Goal: Information Seeking & Learning: Find contact information

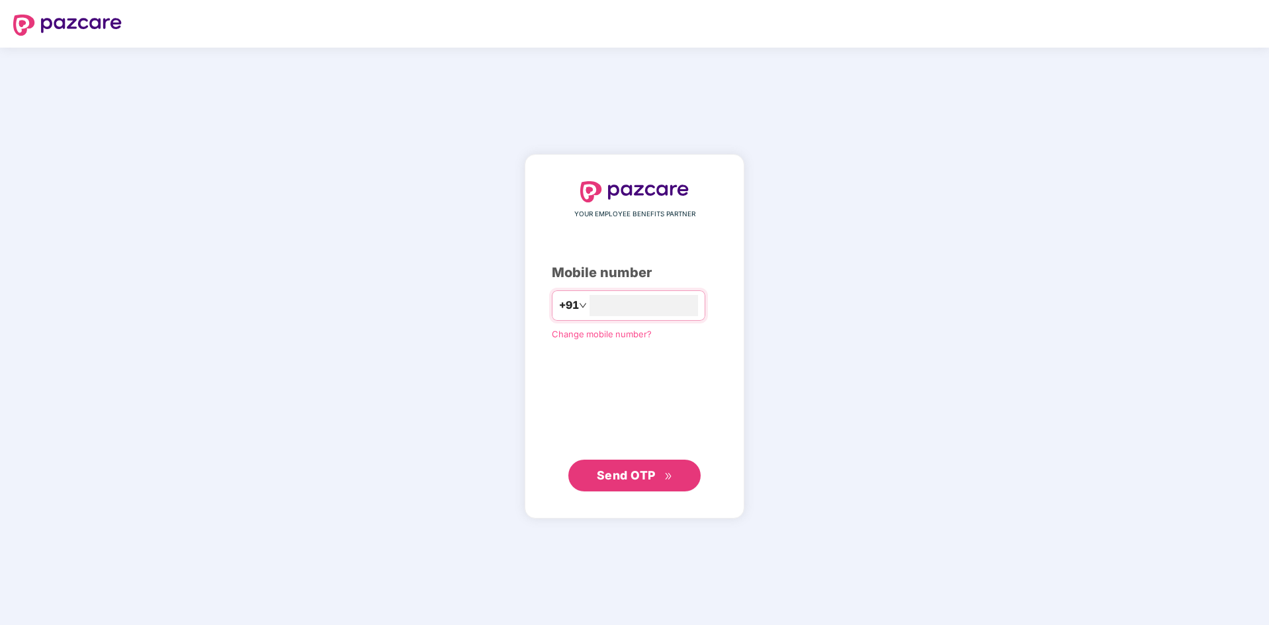
type input "**********"
click at [610, 484] on span "Send OTP" at bounding box center [635, 475] width 76 height 19
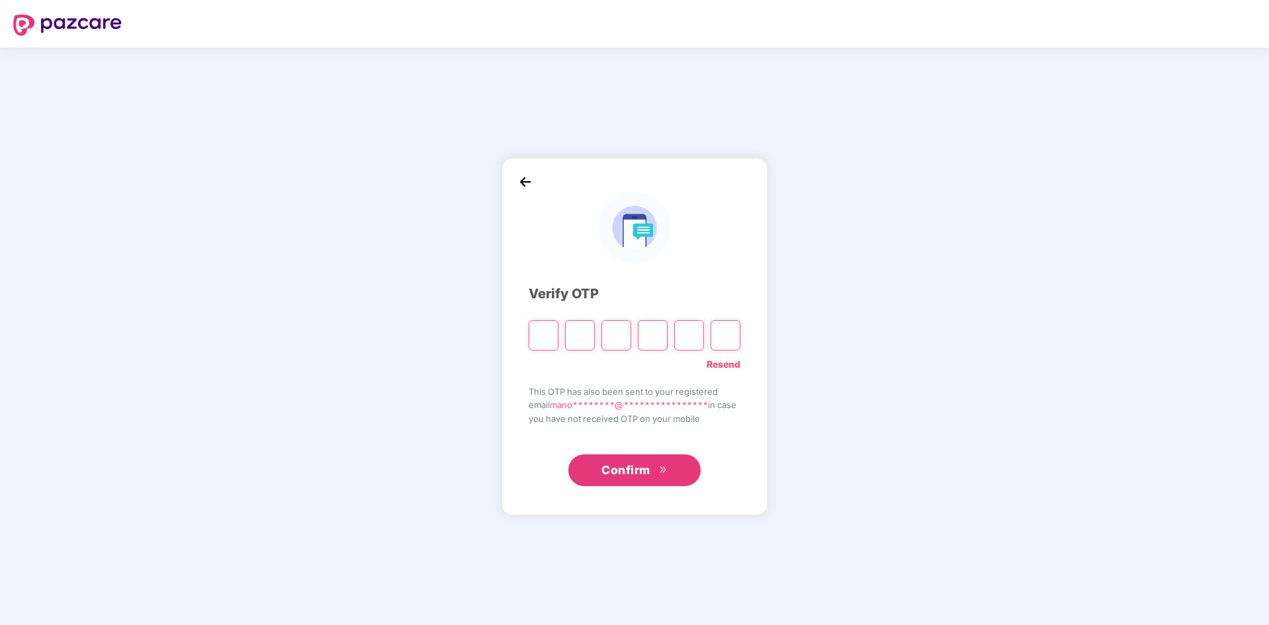
type input "*"
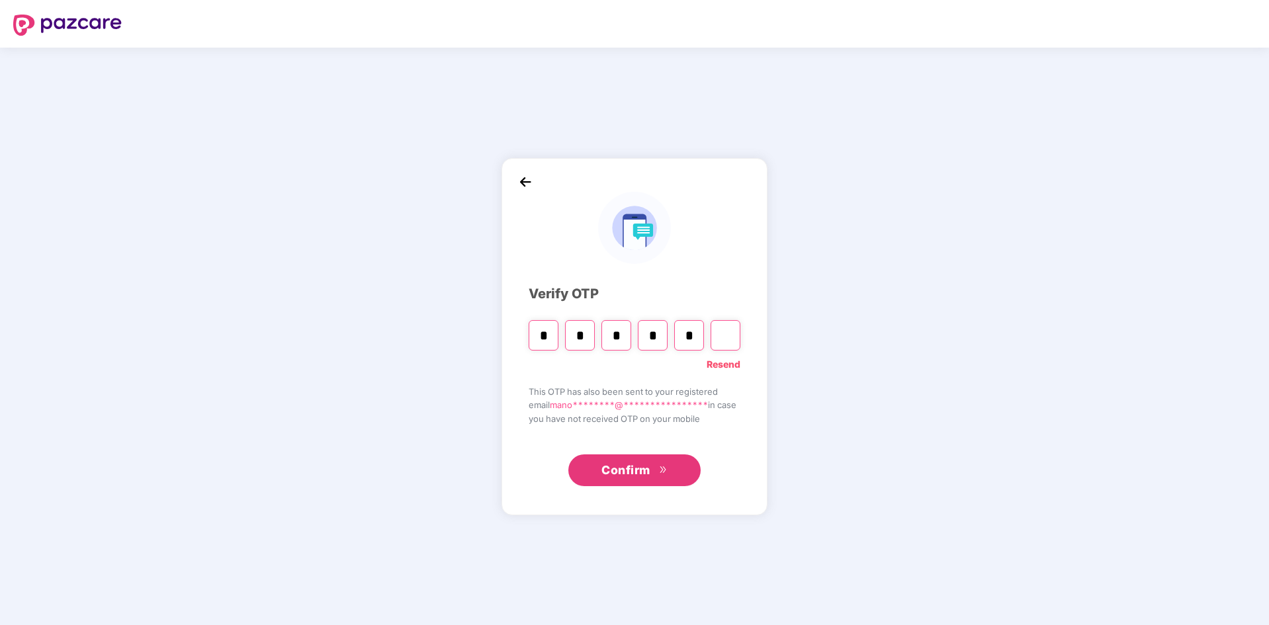
type input "*"
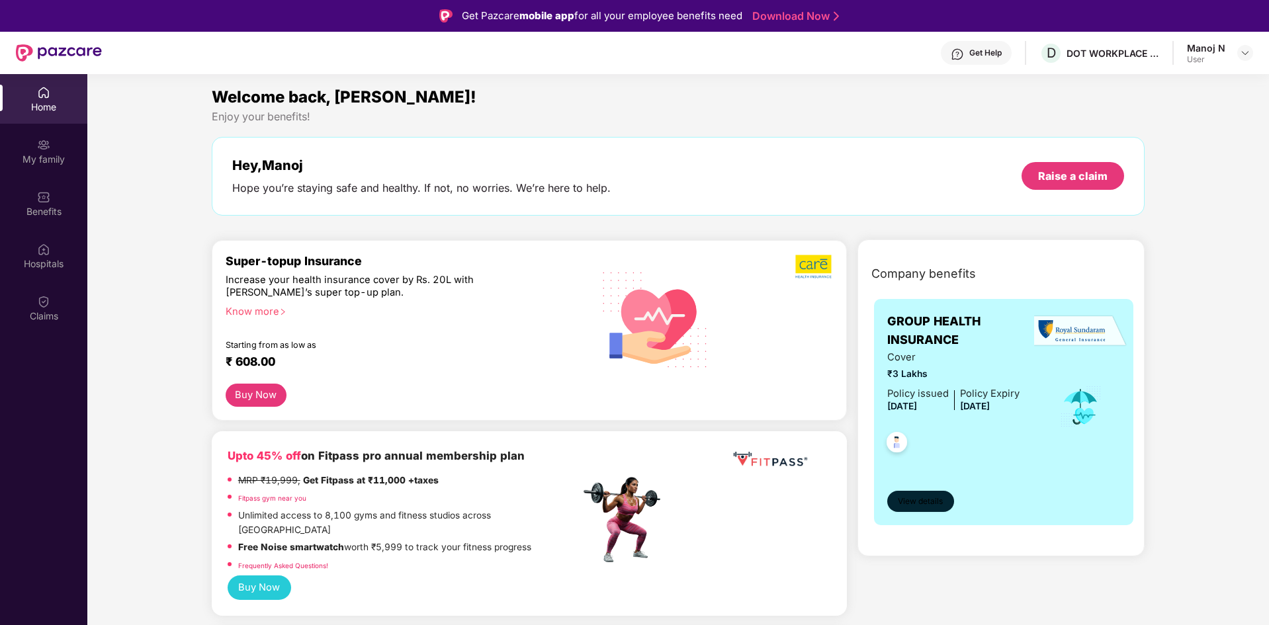
click at [910, 509] on button "View details" at bounding box center [920, 501] width 67 height 21
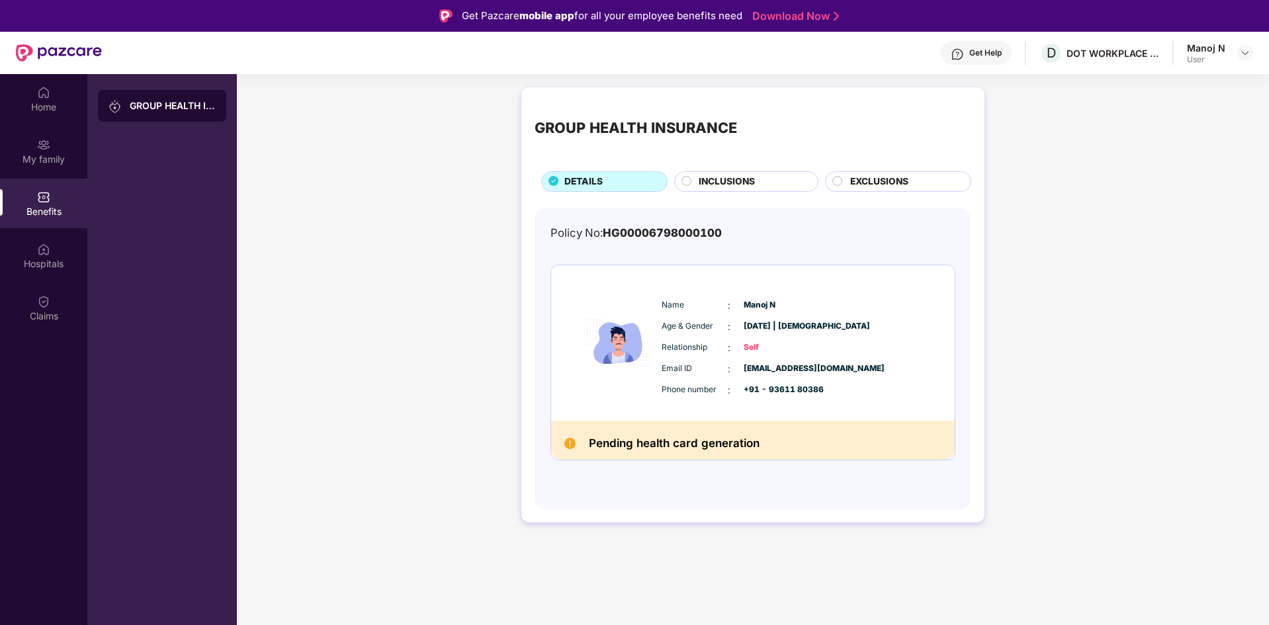
click at [684, 185] on circle at bounding box center [686, 180] width 9 height 9
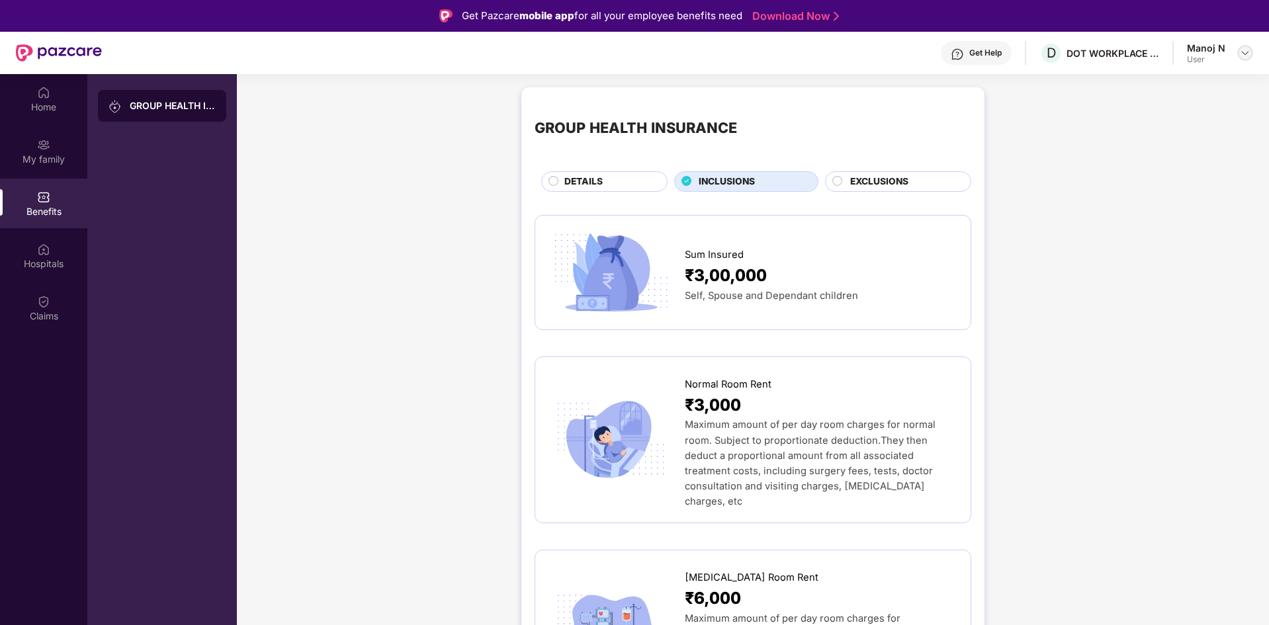
click at [1244, 53] on img at bounding box center [1245, 53] width 11 height 11
click at [976, 57] on div "Get Help" at bounding box center [985, 53] width 32 height 11
click at [917, 564] on div "[MEDICAL_DATA] Room Rent" at bounding box center [821, 575] width 273 height 22
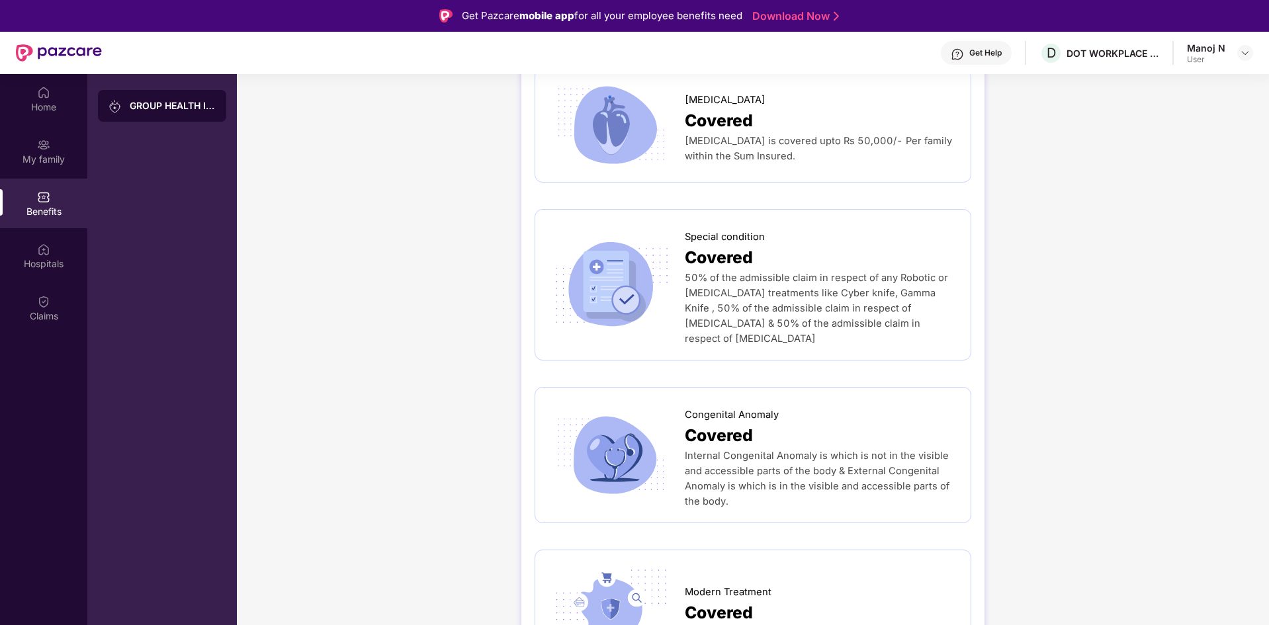
scroll to position [2379, 0]
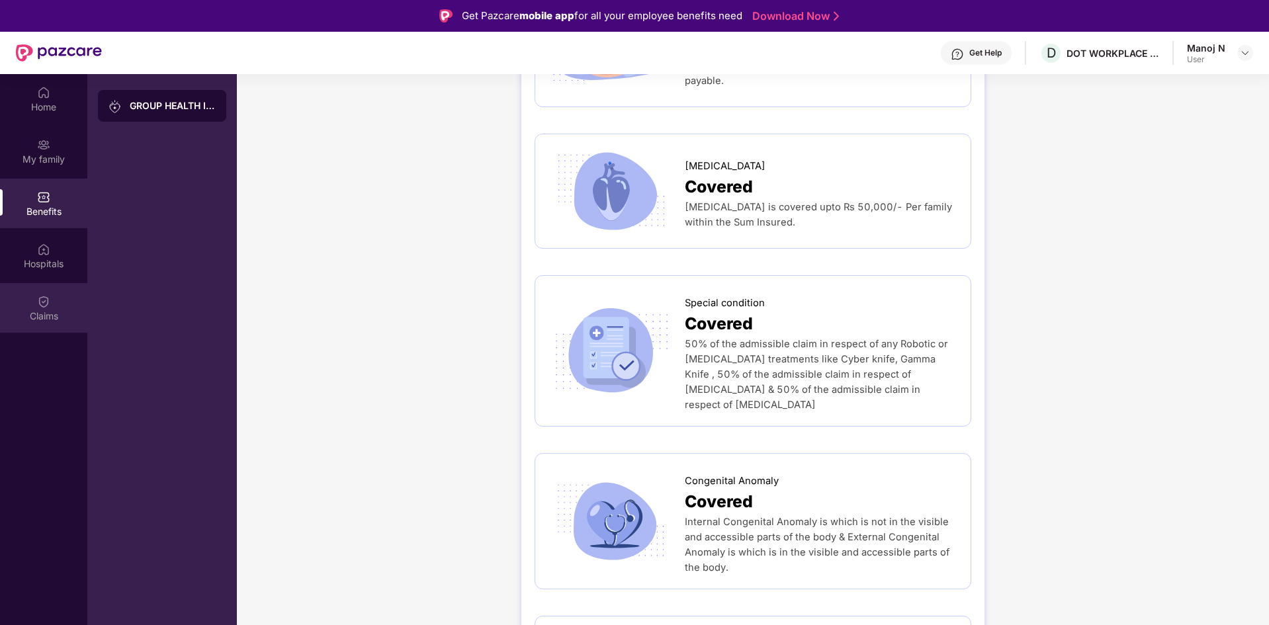
click at [28, 316] on div "Claims" at bounding box center [43, 316] width 87 height 13
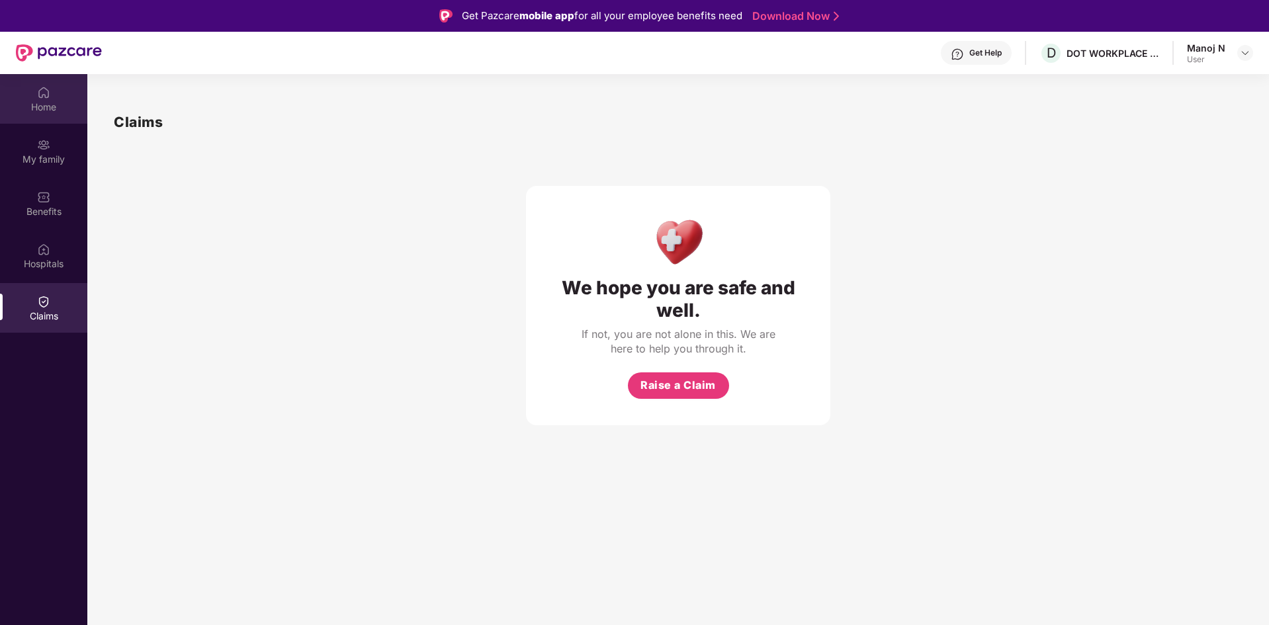
click at [43, 83] on div "Home" at bounding box center [43, 99] width 87 height 50
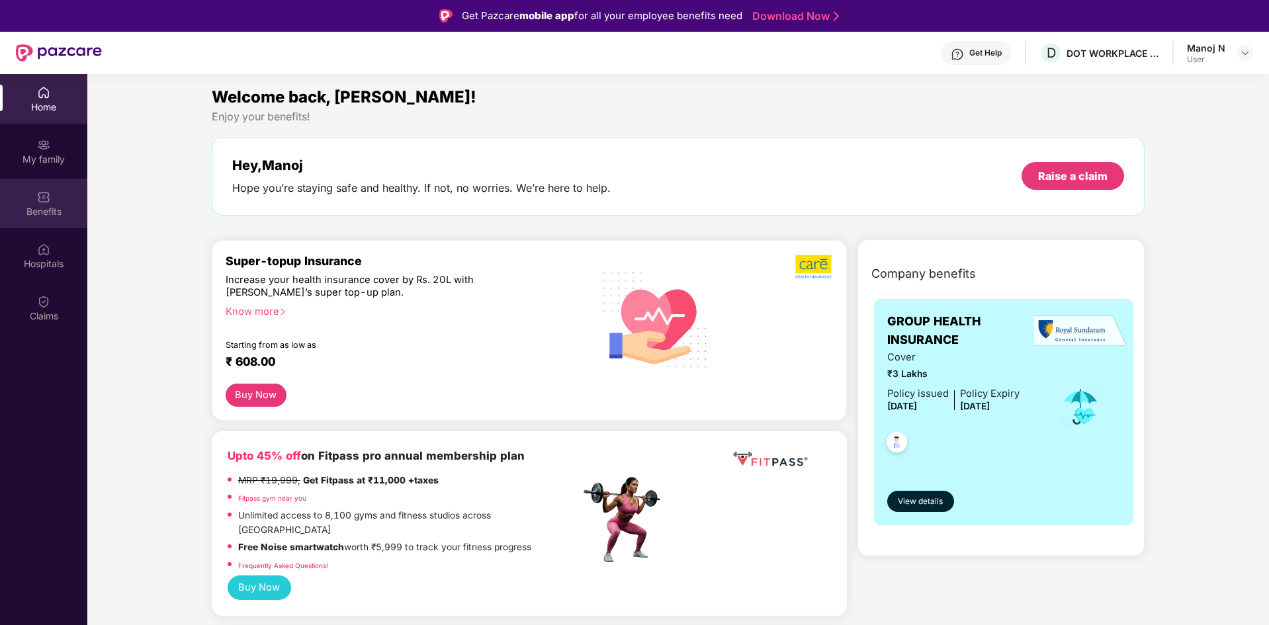
click at [45, 196] on img at bounding box center [43, 197] width 13 height 13
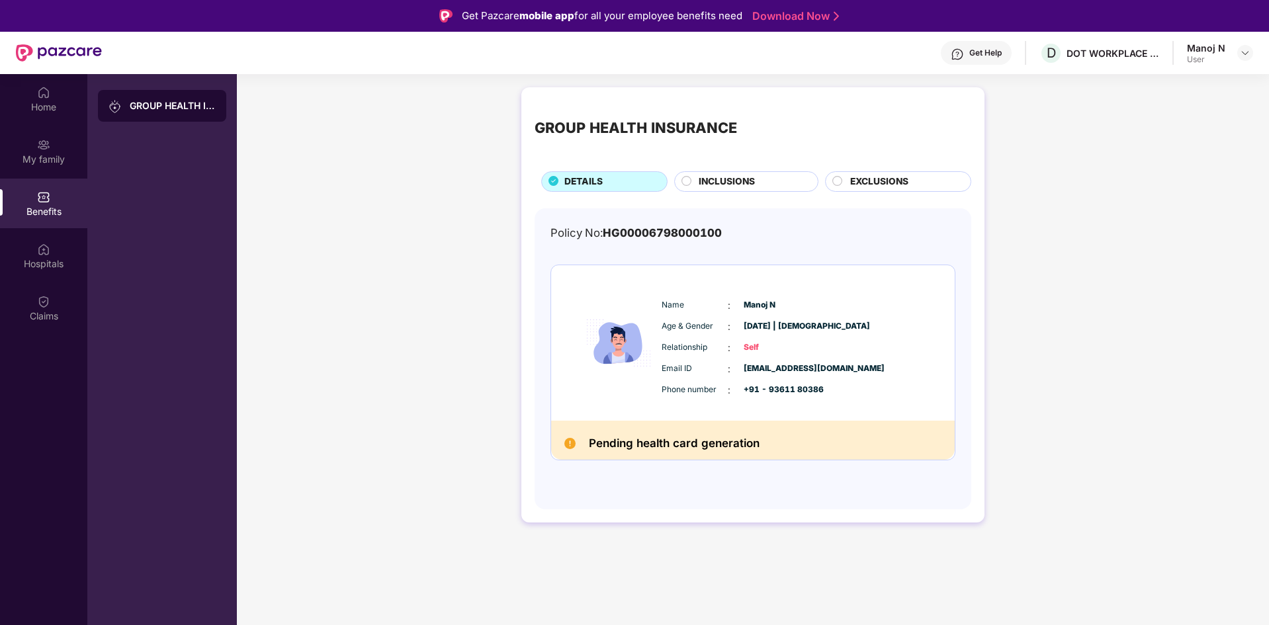
click at [575, 443] on img at bounding box center [569, 443] width 11 height 11
click at [664, 445] on h2 "Pending health card generation" at bounding box center [674, 443] width 171 height 19
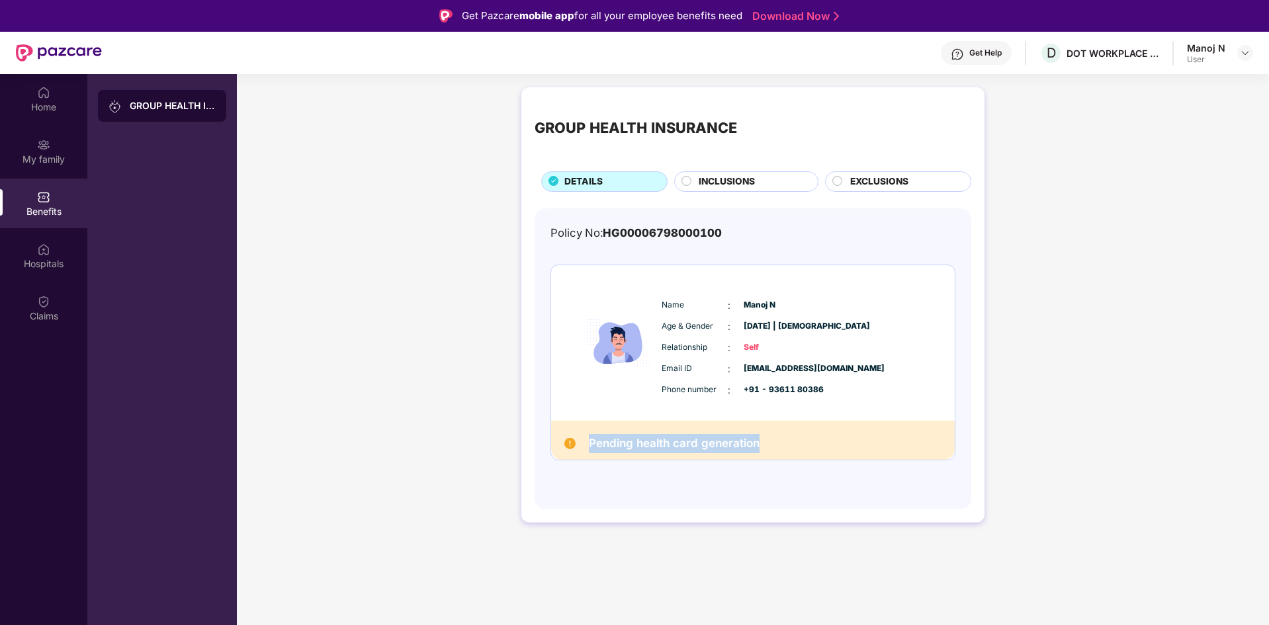
click at [836, 446] on div "Pending health card generation" at bounding box center [753, 440] width 404 height 39
click at [965, 52] on div "Get Help" at bounding box center [976, 53] width 71 height 24
click at [33, 161] on div "My family" at bounding box center [43, 159] width 87 height 13
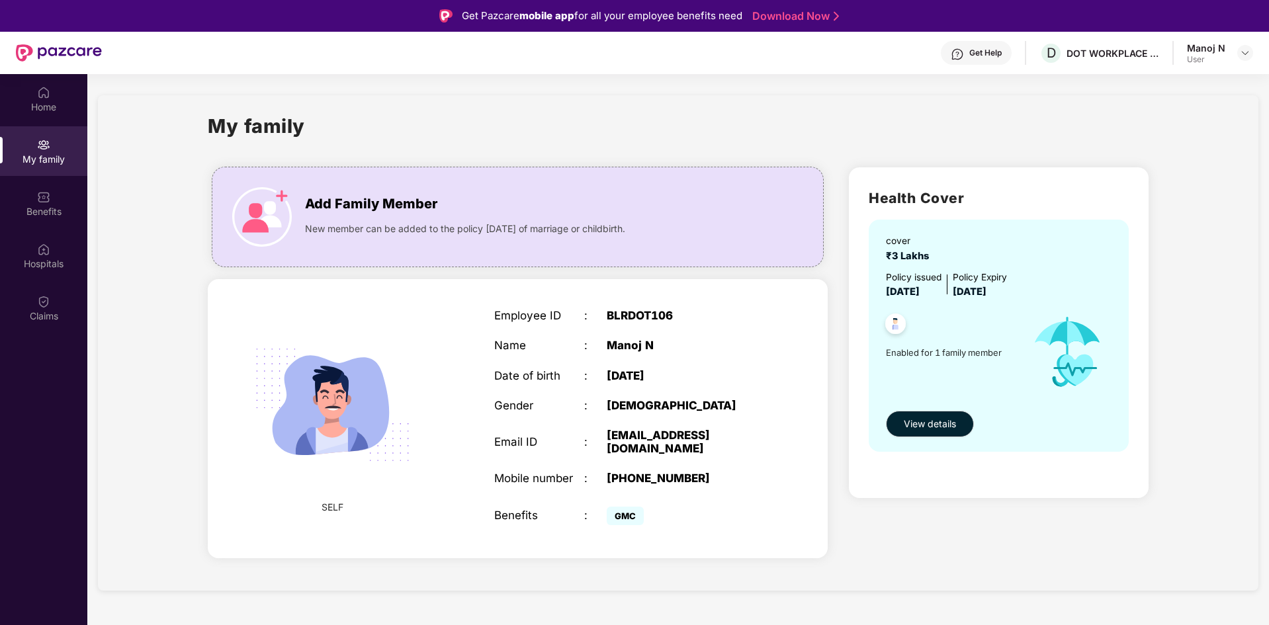
scroll to position [66, 0]
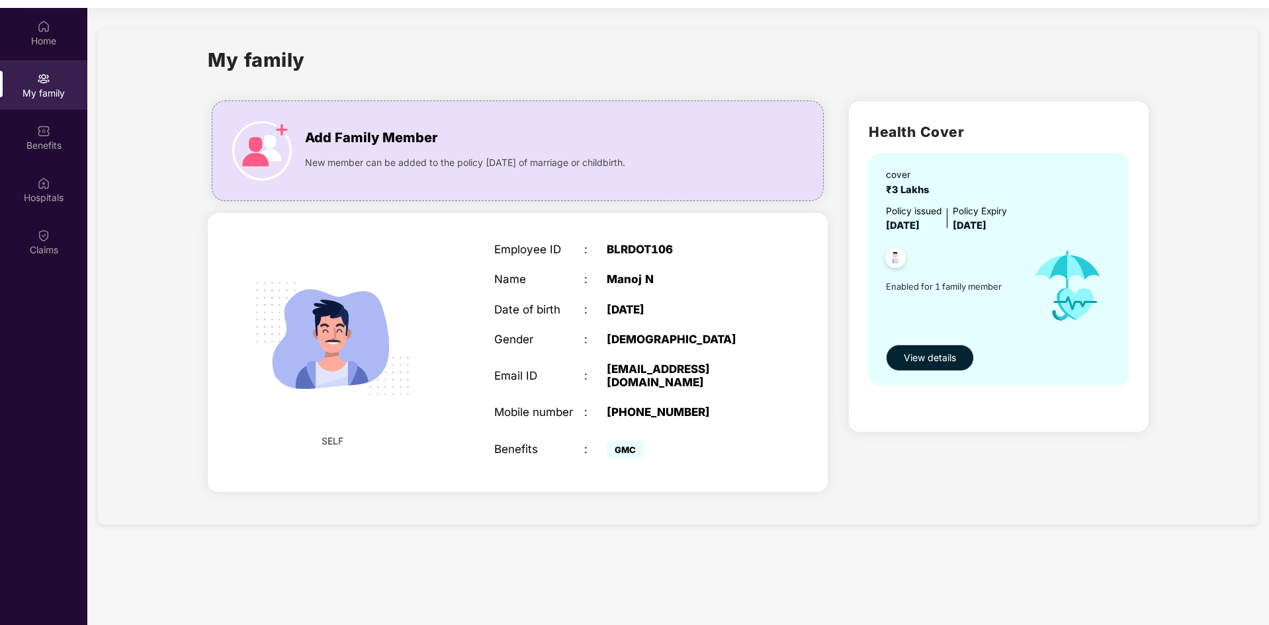
click at [702, 436] on div "GMC" at bounding box center [685, 449] width 157 height 26
click at [447, 155] on span "New member can be added to the policy [DATE] of marriage or childbirth." at bounding box center [465, 162] width 320 height 15
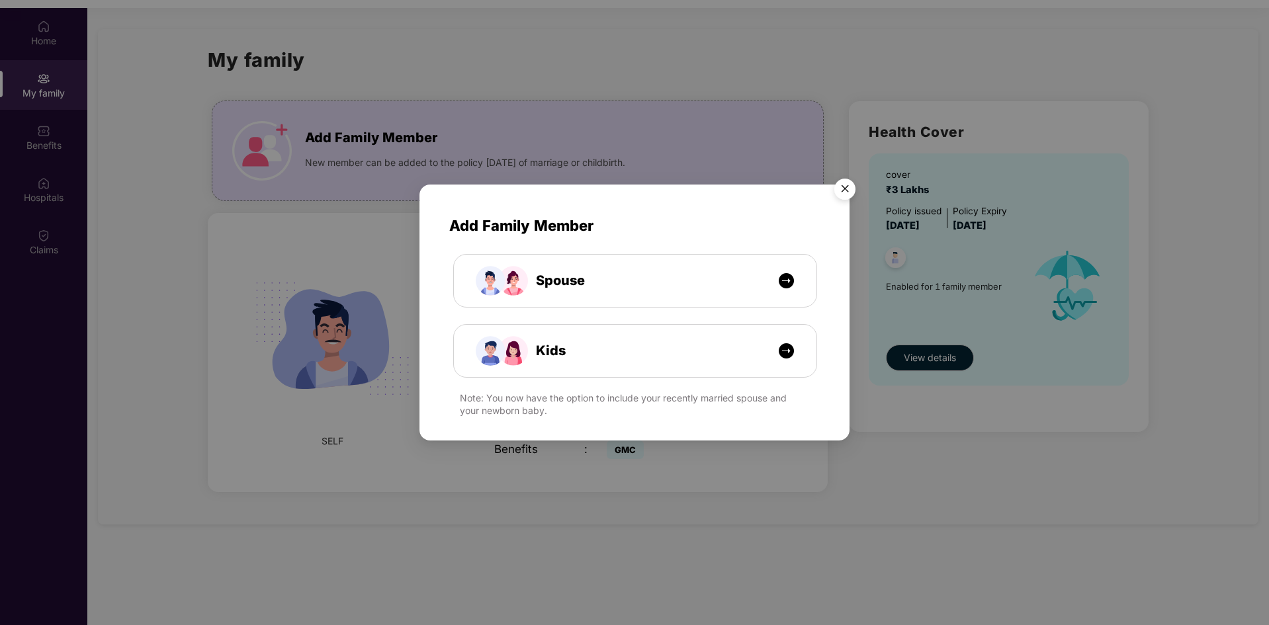
click at [843, 189] on img "Close" at bounding box center [844, 191] width 37 height 37
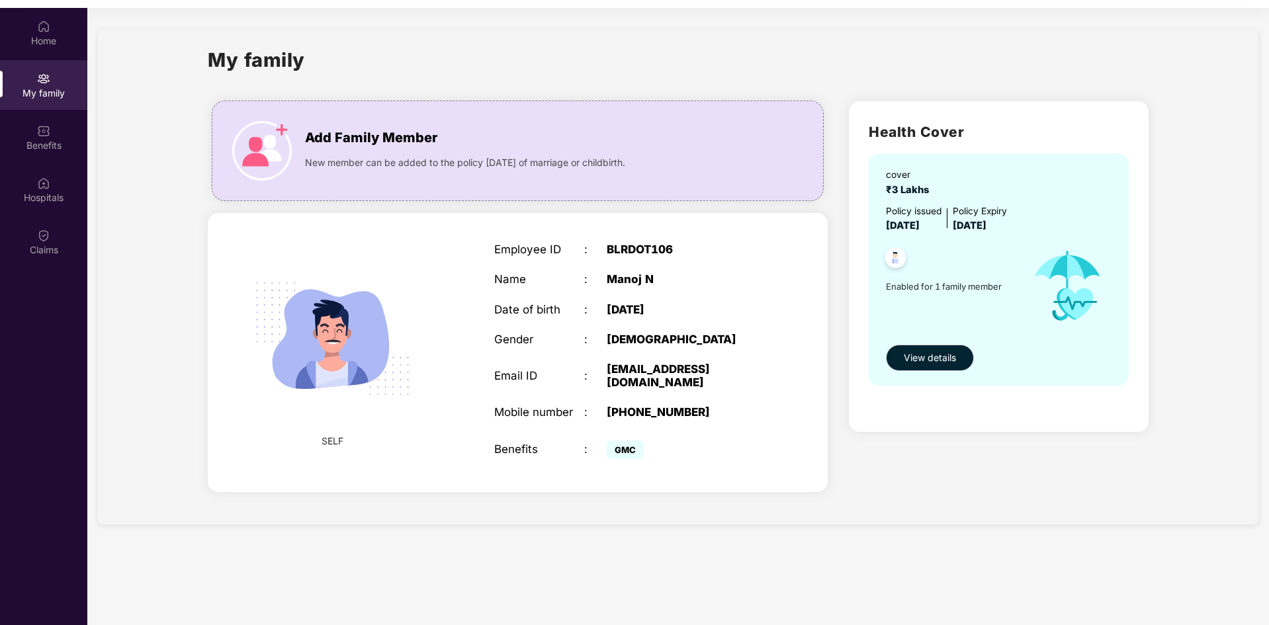
click at [929, 288] on span "Enabled for 1 family member" at bounding box center [952, 286] width 133 height 13
click at [922, 355] on span "View details" at bounding box center [930, 358] width 52 height 15
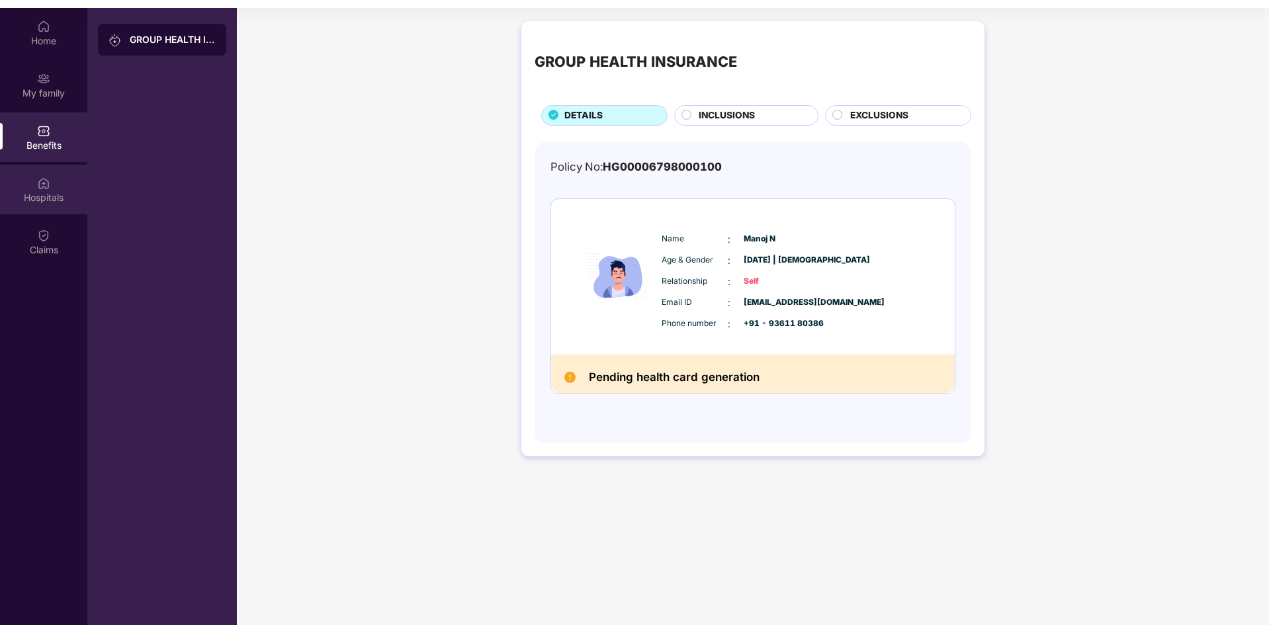
click at [25, 179] on div "Hospitals" at bounding box center [43, 190] width 87 height 50
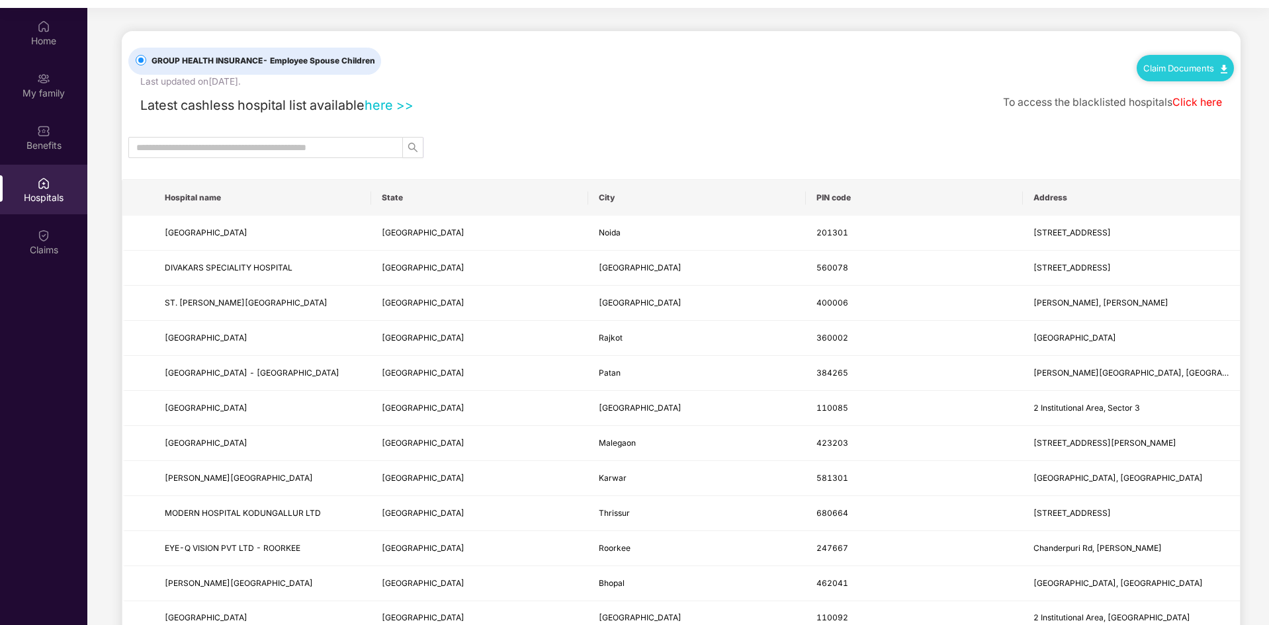
click at [1224, 68] on img at bounding box center [1224, 69] width 7 height 9
click at [616, 81] on div "GROUP HEALTH INSURANCE - Employee Spouse Children Last updated on [DATE] . Clai…" at bounding box center [680, 60] width 1105 height 58
click at [394, 109] on link "here >>" at bounding box center [389, 105] width 49 height 16
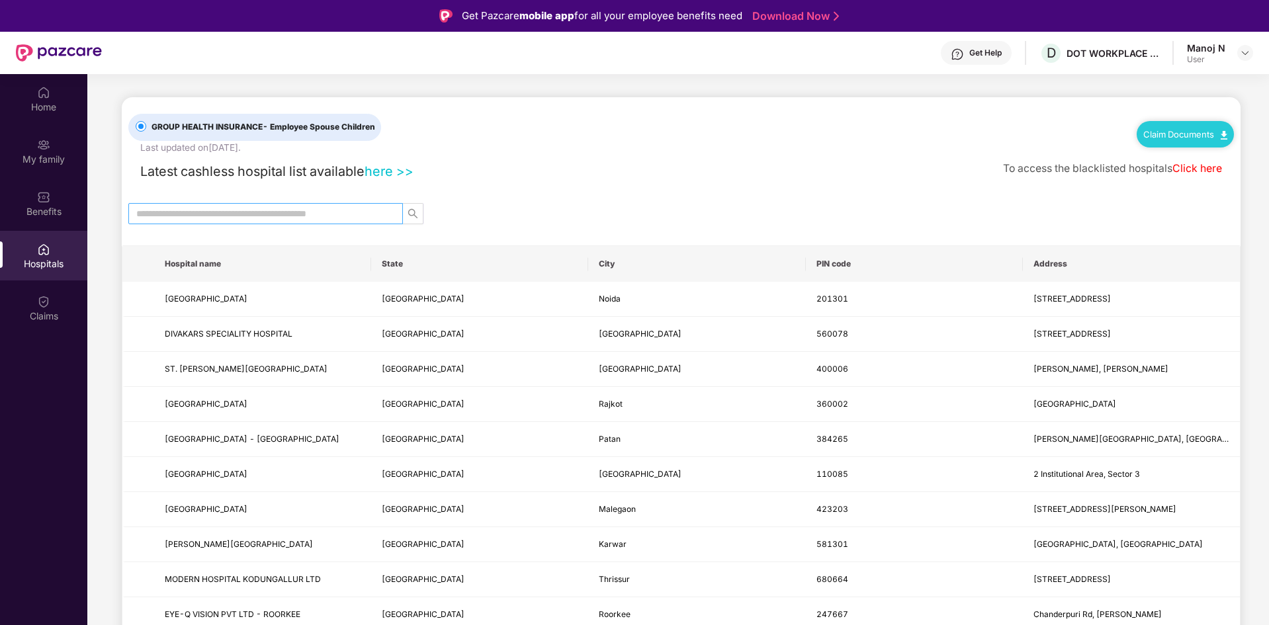
click at [279, 212] on input "text" at bounding box center [260, 213] width 248 height 15
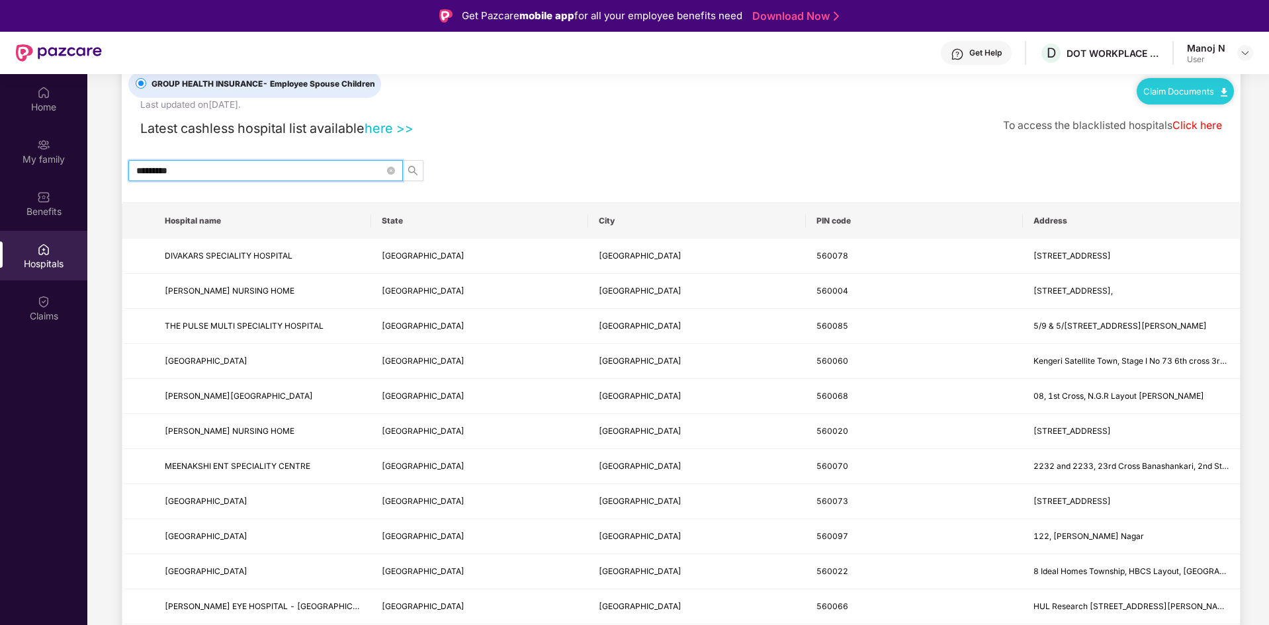
scroll to position [66, 0]
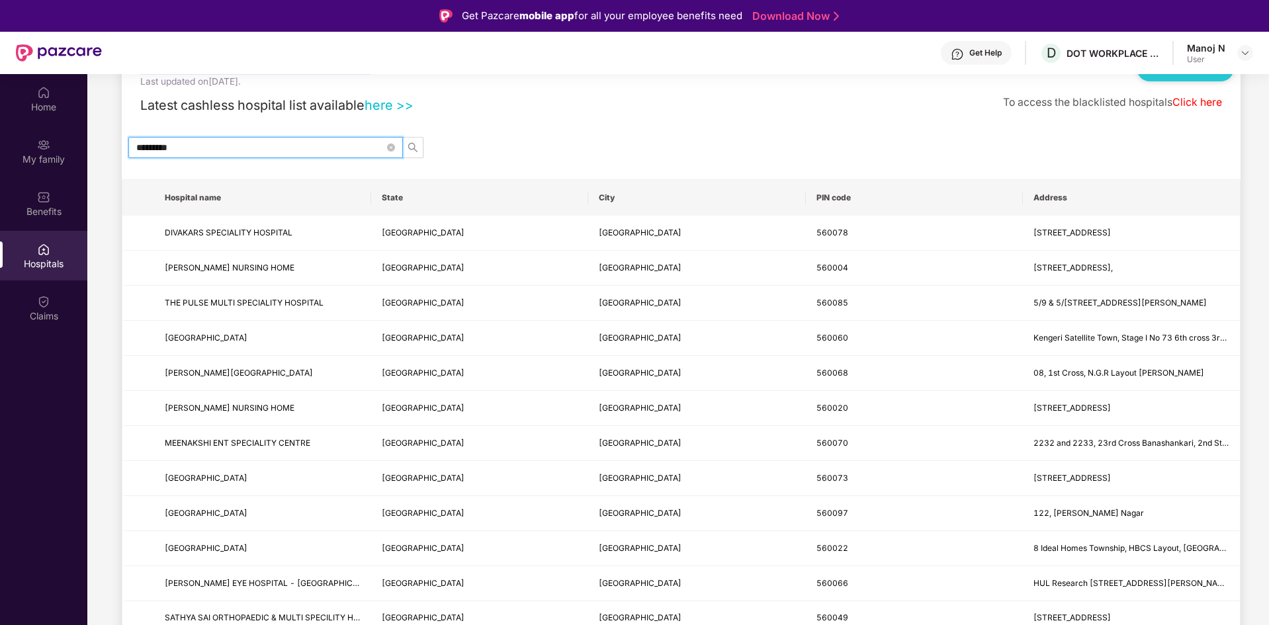
drag, startPoint x: 210, startPoint y: 154, endPoint x: 114, endPoint y: 145, distance: 95.7
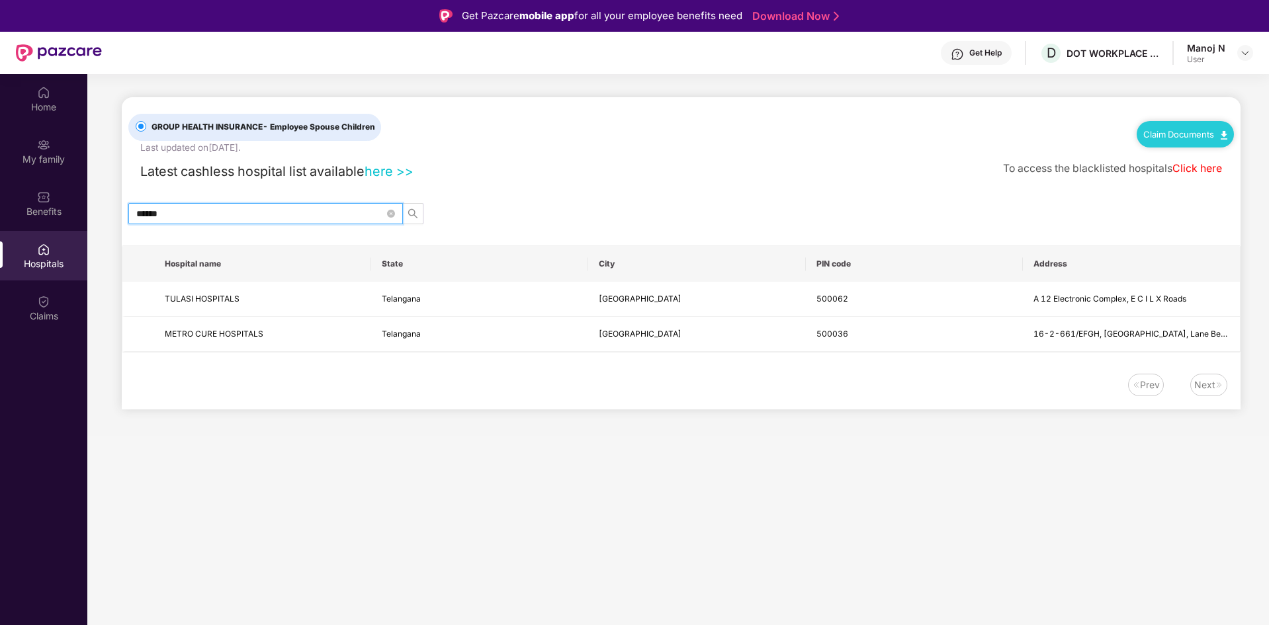
scroll to position [0, 0]
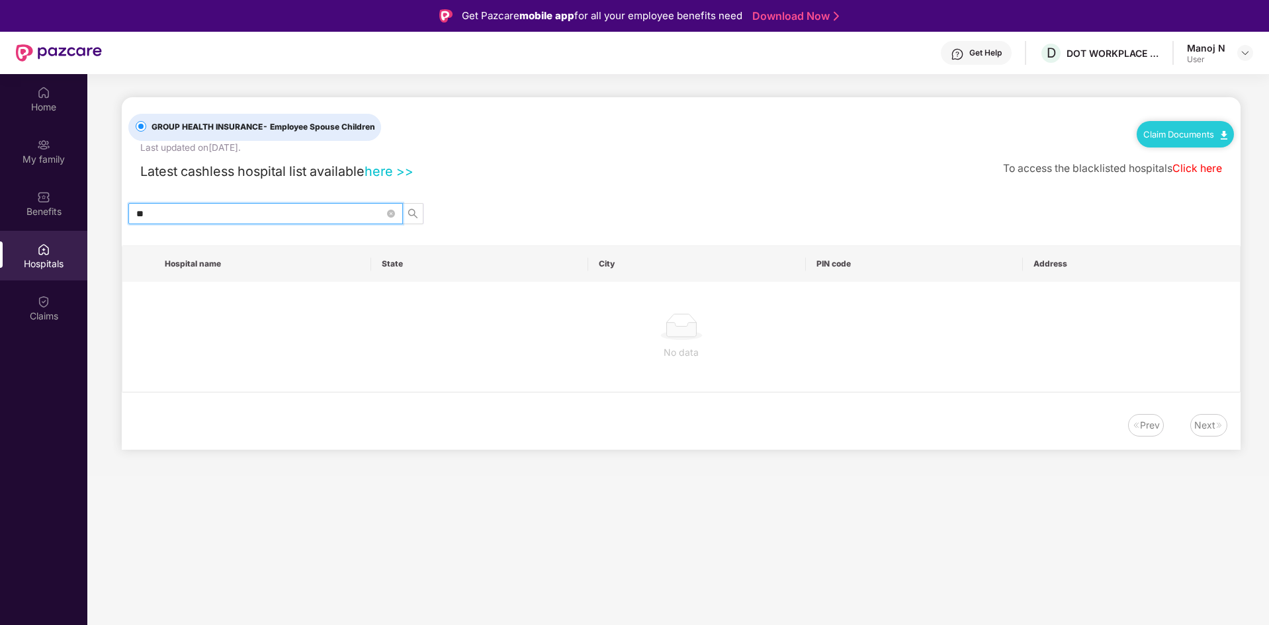
type input "*"
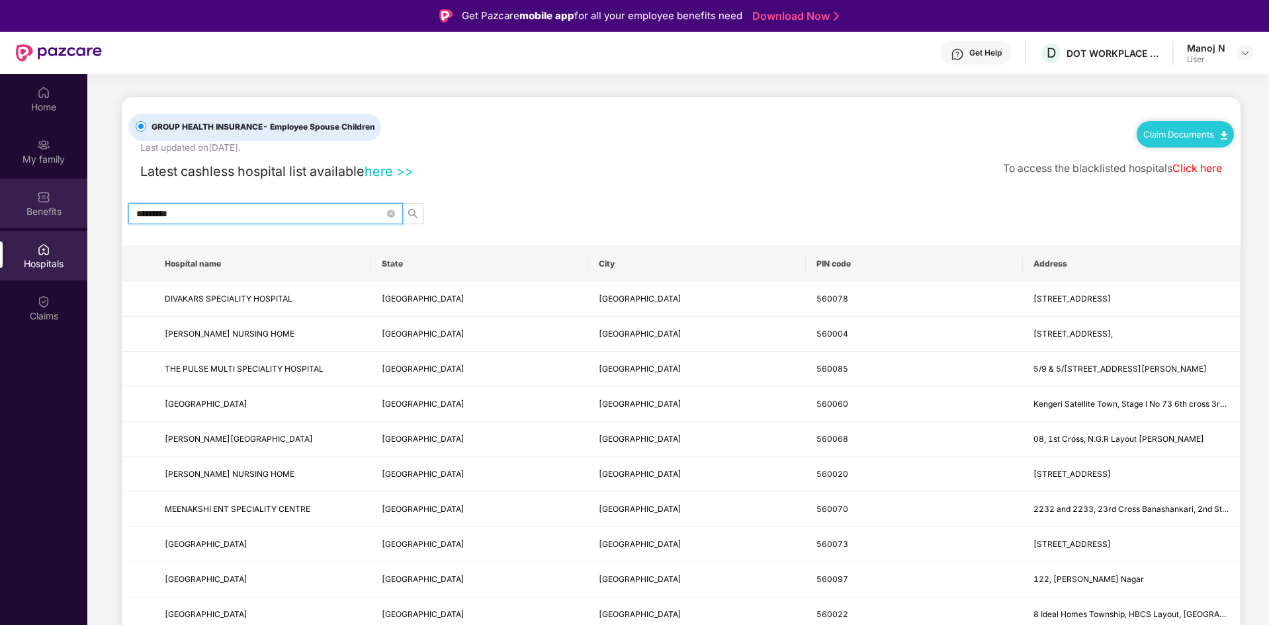
drag, startPoint x: 306, startPoint y: 203, endPoint x: 52, endPoint y: 209, distance: 254.1
click at [52, 209] on div "Home My family Benefits Hospitals Claims GROUP HEALTH INSURANCE - Employee Spou…" at bounding box center [634, 386] width 1269 height 625
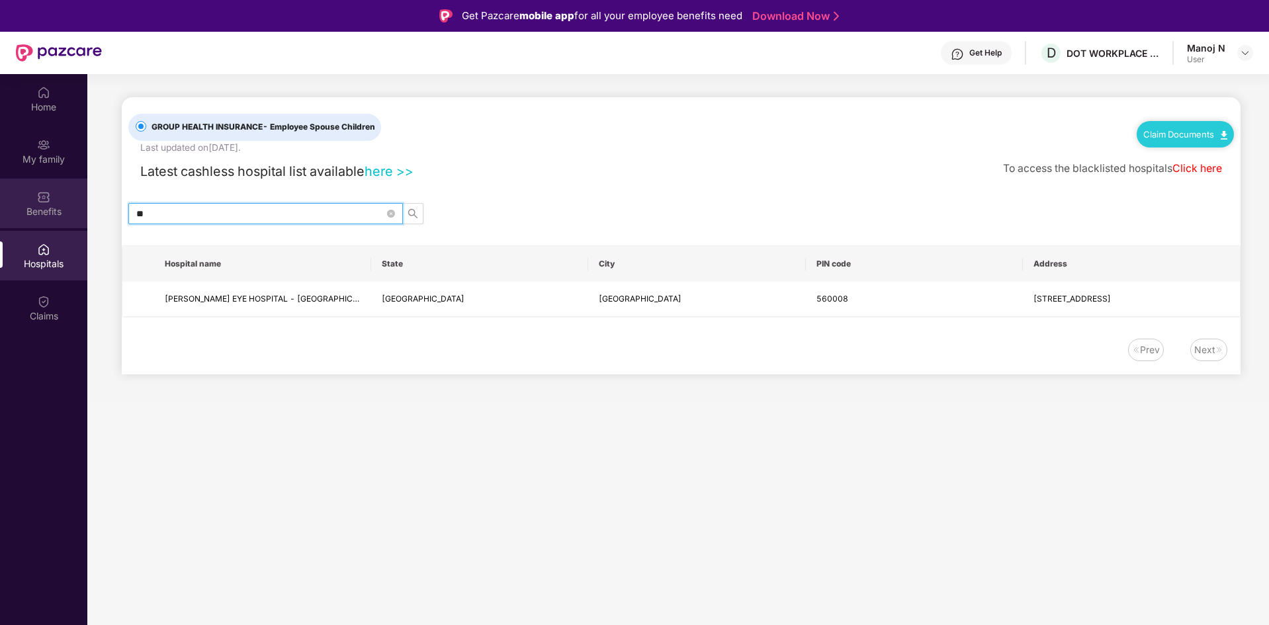
type input "*"
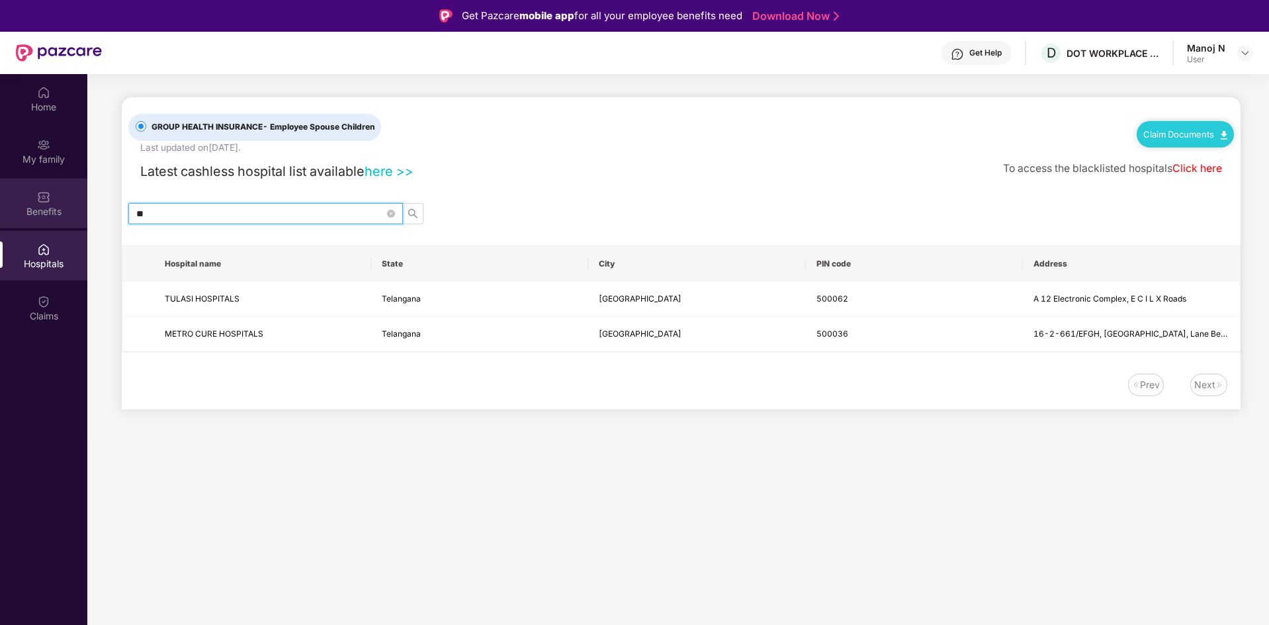
type input "*"
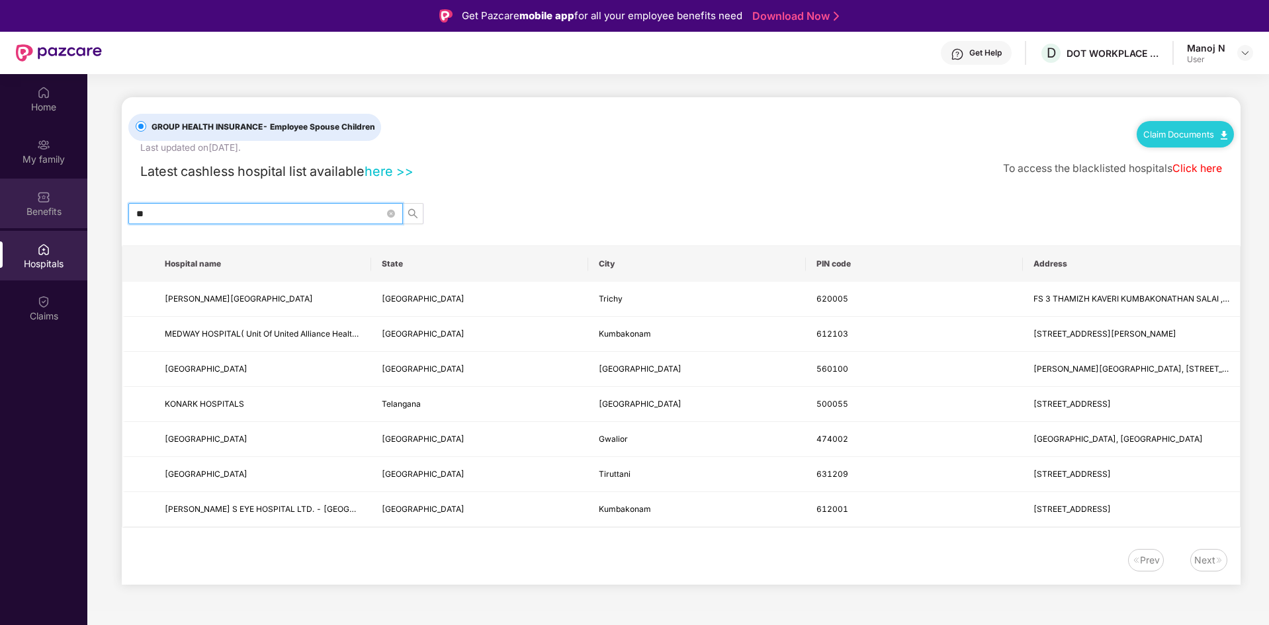
type input "*"
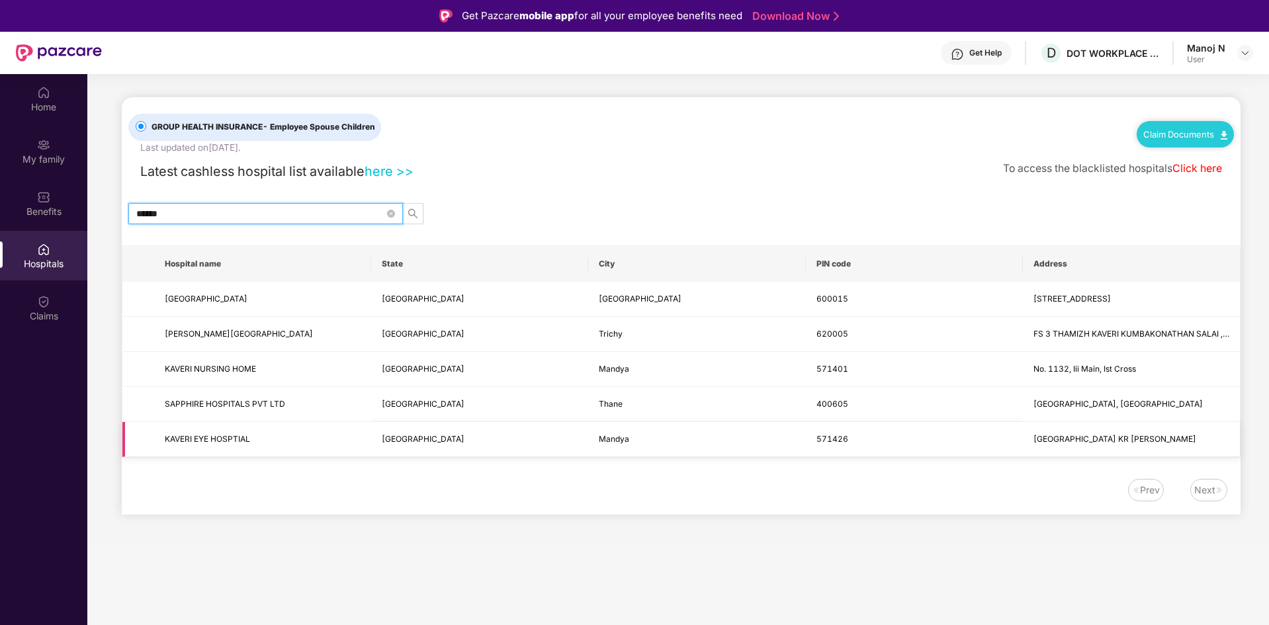
type input "******"
click at [241, 443] on span "KAVERI EYE HOSPTIAL" at bounding box center [207, 439] width 85 height 10
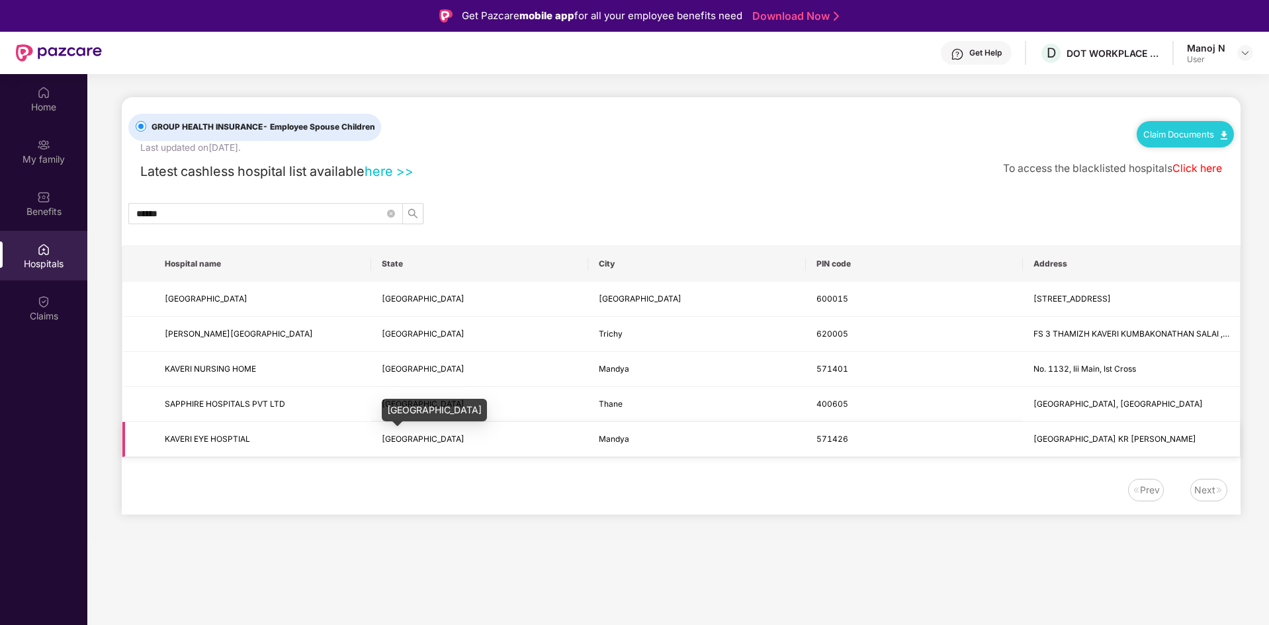
click at [417, 442] on span "[GEOGRAPHIC_DATA]" at bounding box center [423, 439] width 83 height 10
click at [635, 444] on td "Mandya" at bounding box center [696, 439] width 217 height 35
drag, startPoint x: 839, startPoint y: 444, endPoint x: 776, endPoint y: 444, distance: 63.5
click at [776, 444] on tr "KAVERI EYE HOSPTIAL [GEOGRAPHIC_DATA] Mandya [STREET_ADDRESS][GEOGRAPHIC_DATA][…" at bounding box center [680, 439] width 1117 height 35
click at [390, 216] on icon "close-circle" at bounding box center [391, 214] width 8 height 8
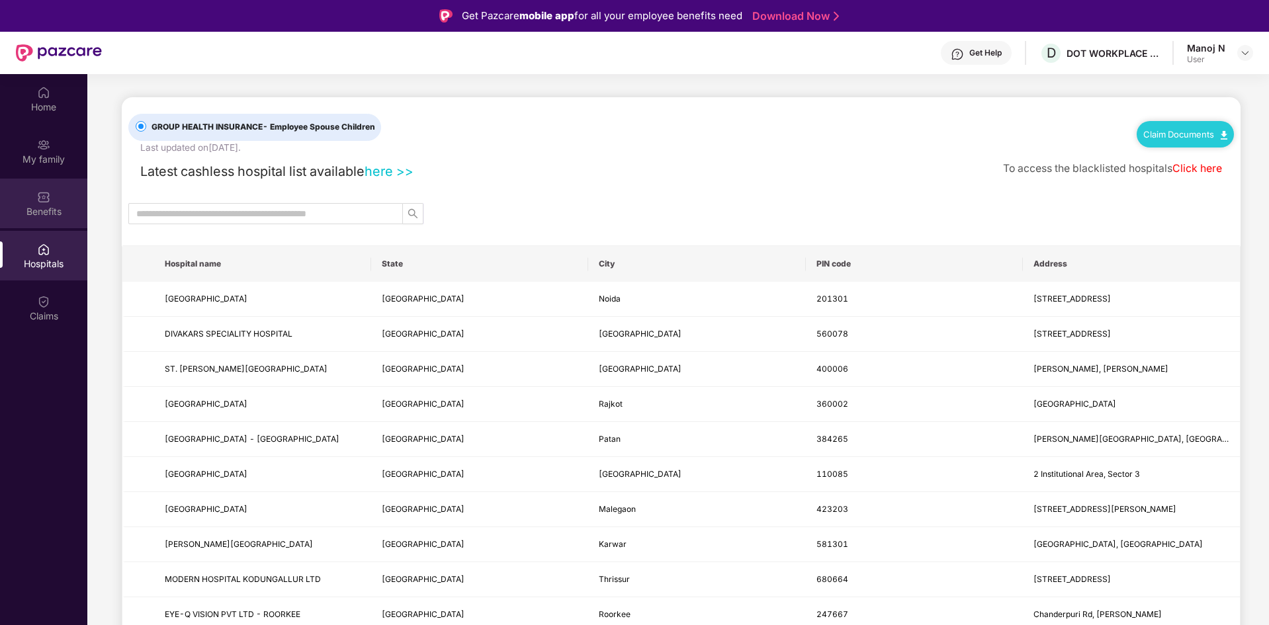
click at [55, 180] on div "Benefits" at bounding box center [43, 204] width 87 height 50
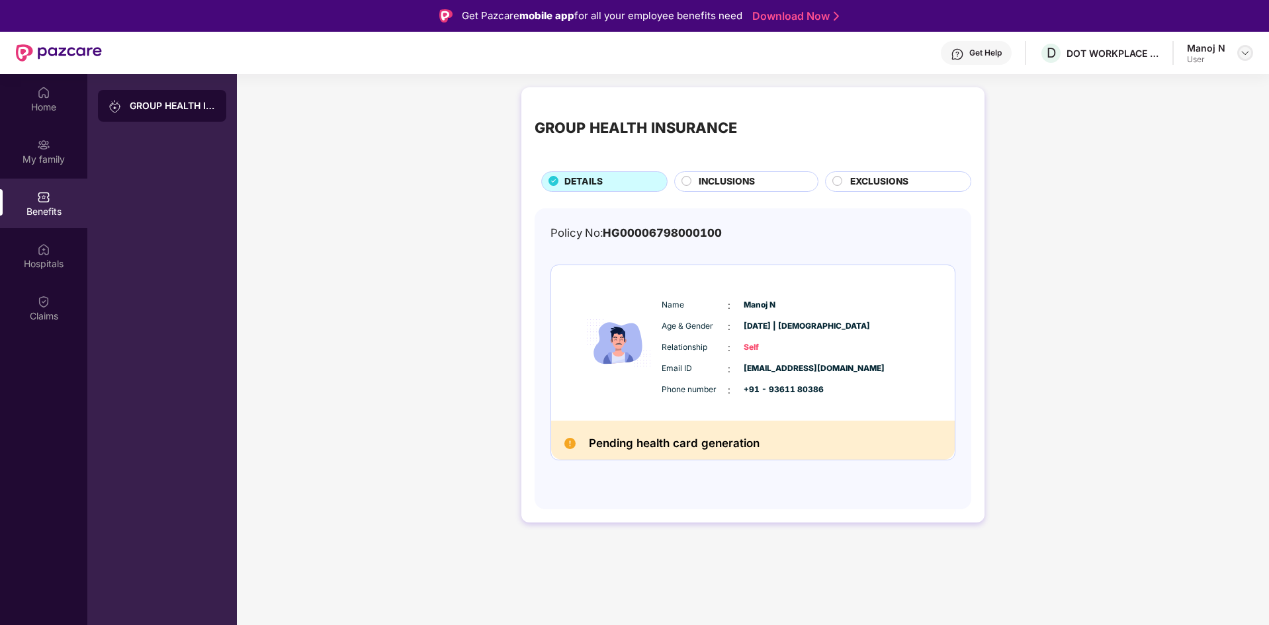
click at [1246, 52] on img at bounding box center [1245, 53] width 11 height 11
click at [1158, 121] on div "Manoj N" at bounding box center [1153, 120] width 38 height 13
click at [5, 95] on div "Home" at bounding box center [43, 99] width 87 height 50
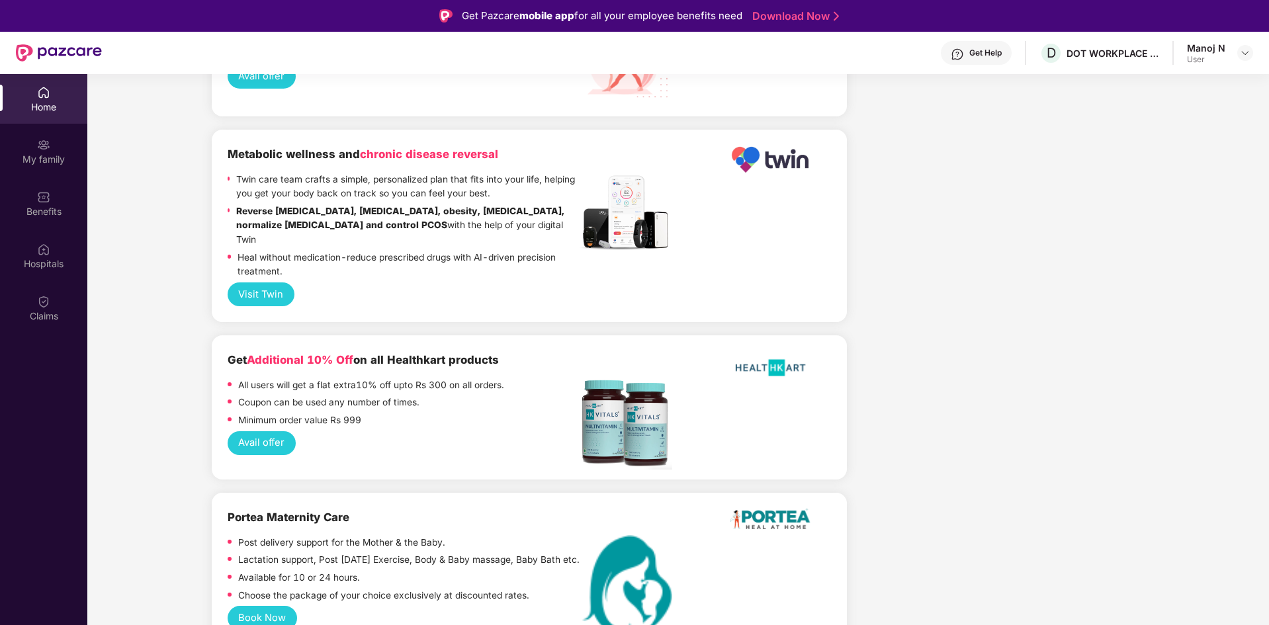
scroll to position [2382, 0]
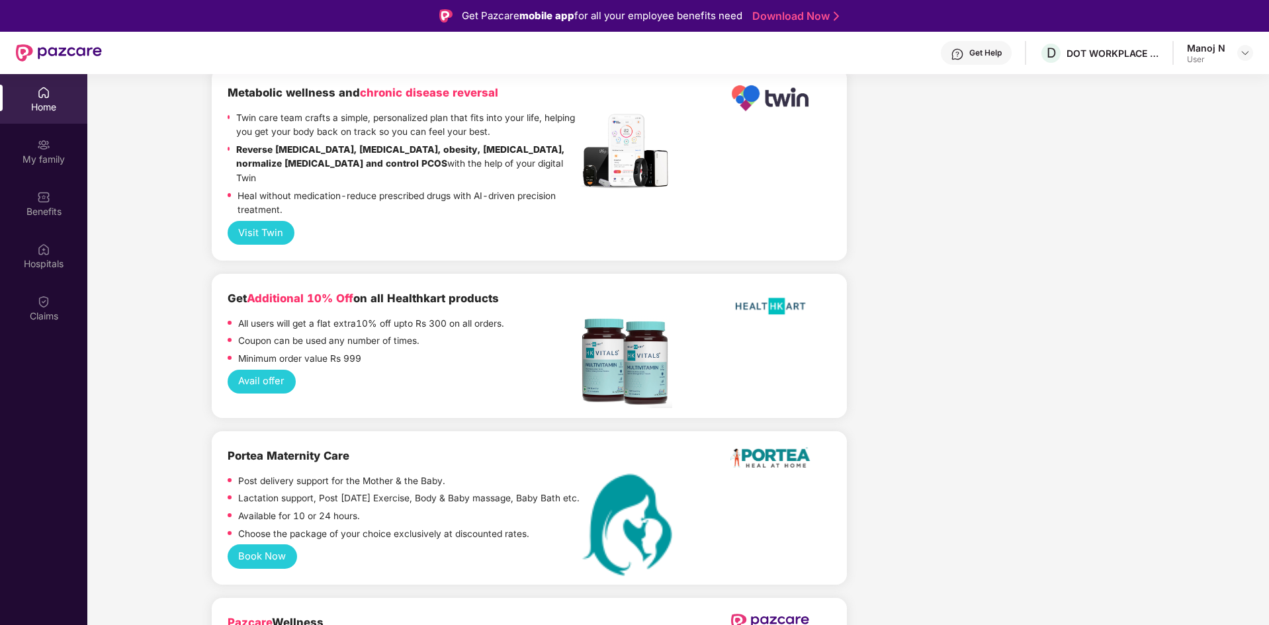
click at [46, 99] on div "Home" at bounding box center [43, 99] width 87 height 50
click at [60, 212] on div "Benefits" at bounding box center [43, 211] width 87 height 13
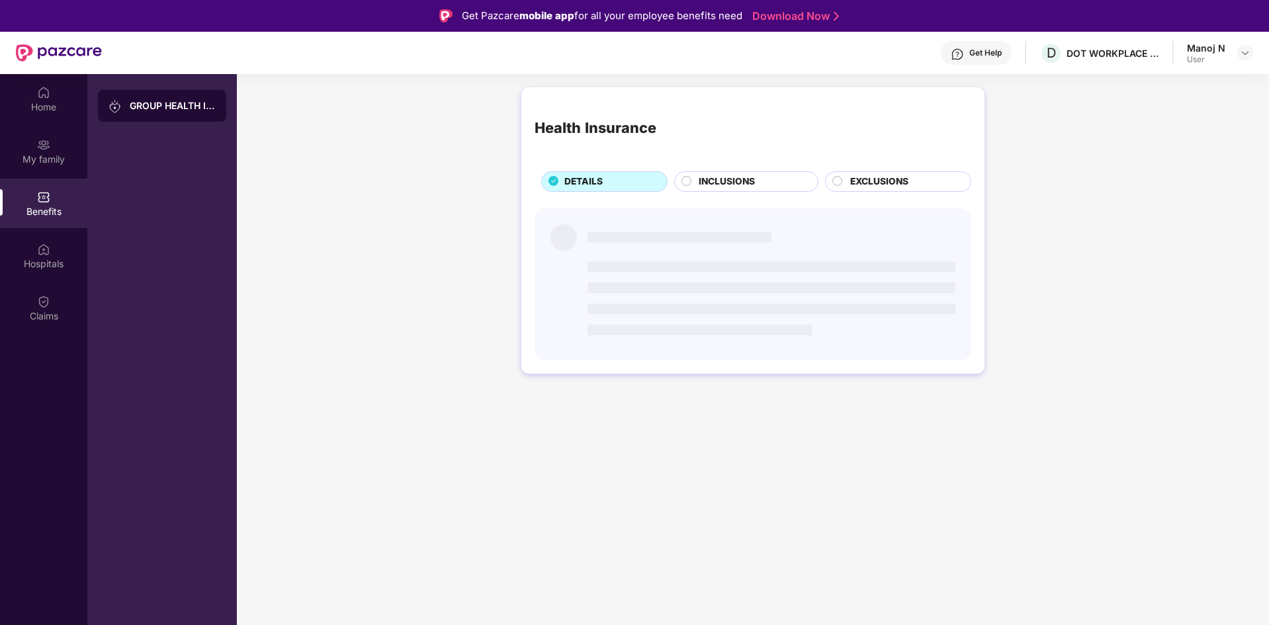
scroll to position [0, 0]
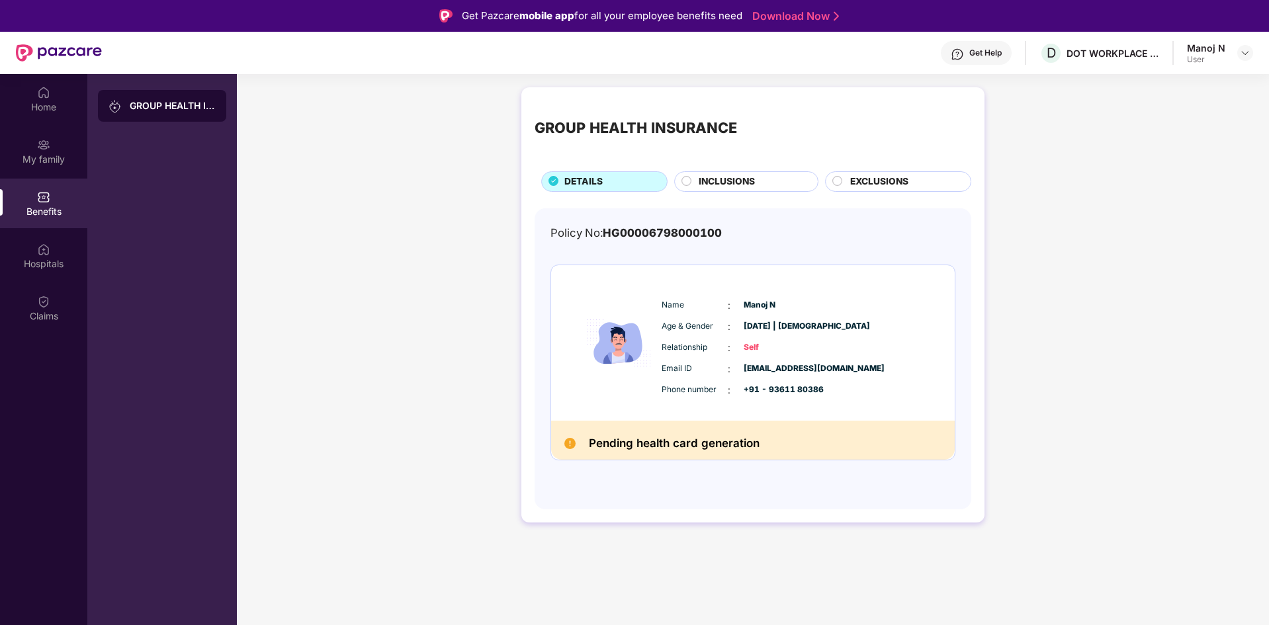
click at [721, 431] on div "Pending health card generation" at bounding box center [753, 440] width 404 height 39
click at [770, 341] on div "Relationship : Self" at bounding box center [793, 348] width 263 height 15
click at [741, 375] on div "Email ID : [EMAIL_ADDRESS][DOMAIN_NAME]" at bounding box center [793, 369] width 263 height 15
click at [810, 366] on span "[EMAIL_ADDRESS][DOMAIN_NAME]" at bounding box center [777, 369] width 66 height 13
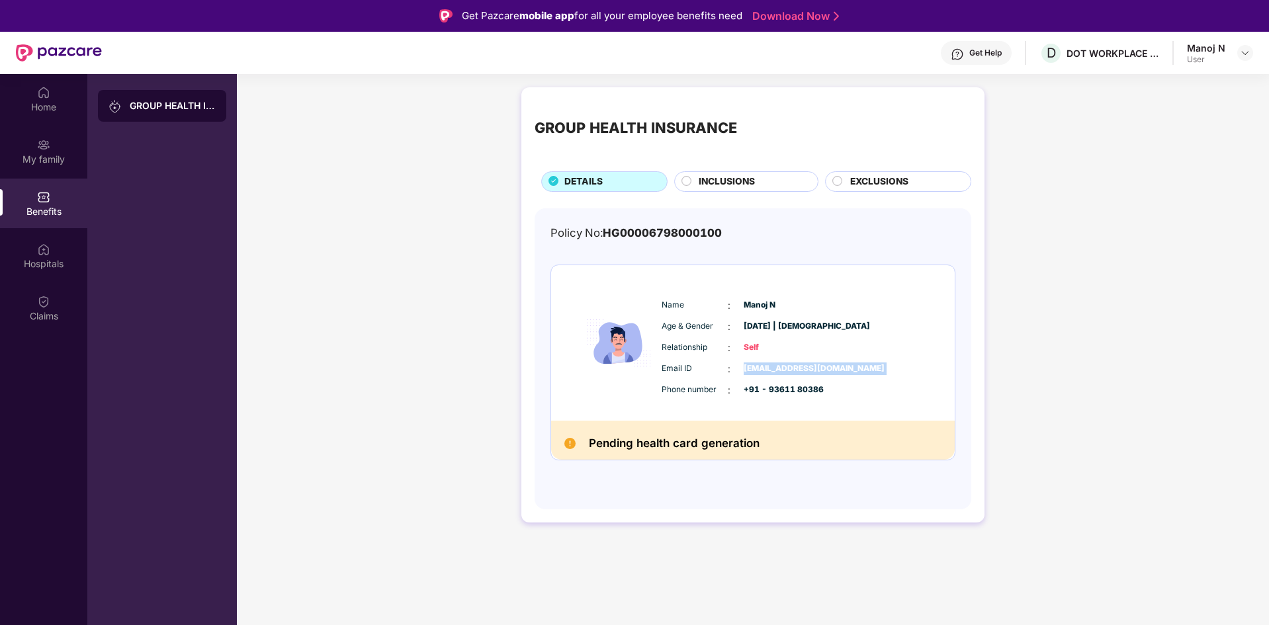
click at [810, 366] on span "[EMAIL_ADDRESS][DOMAIN_NAME]" at bounding box center [777, 369] width 66 height 13
click at [908, 309] on div "Name : [PERSON_NAME]" at bounding box center [793, 305] width 263 height 15
click at [1000, 52] on div "Get Help" at bounding box center [985, 53] width 32 height 11
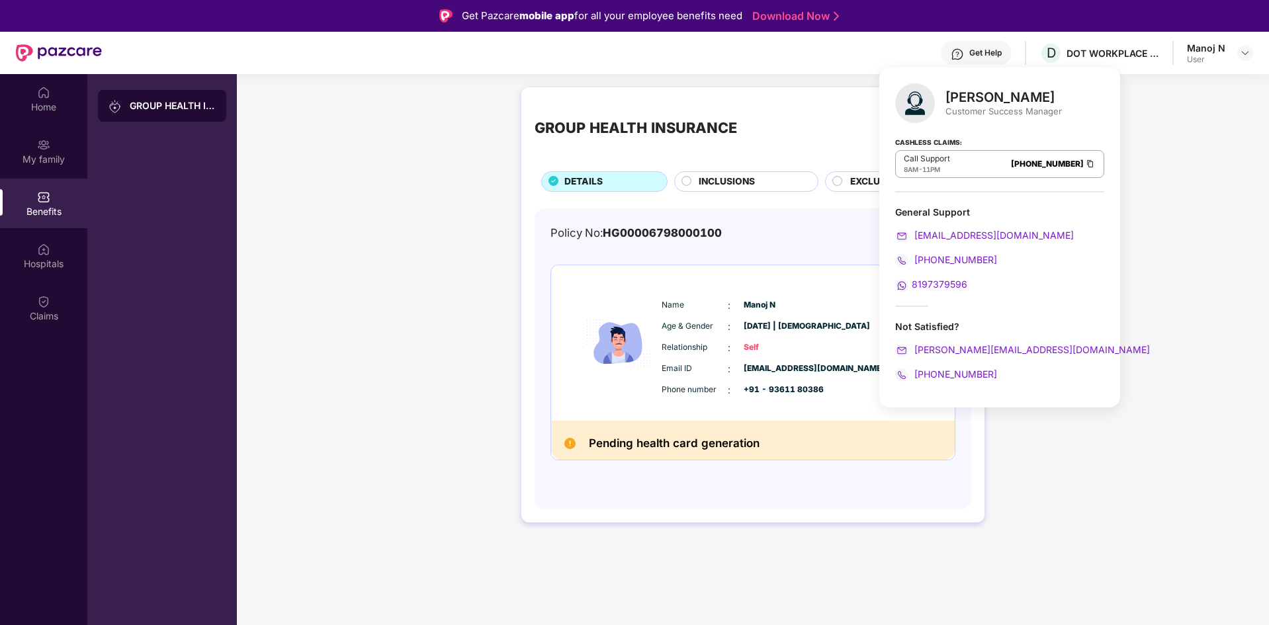
click at [1085, 161] on img at bounding box center [1090, 163] width 11 height 11
click at [986, 345] on span "[PERSON_NAME][EMAIL_ADDRESS][DOMAIN_NAME]" at bounding box center [1031, 349] width 238 height 11
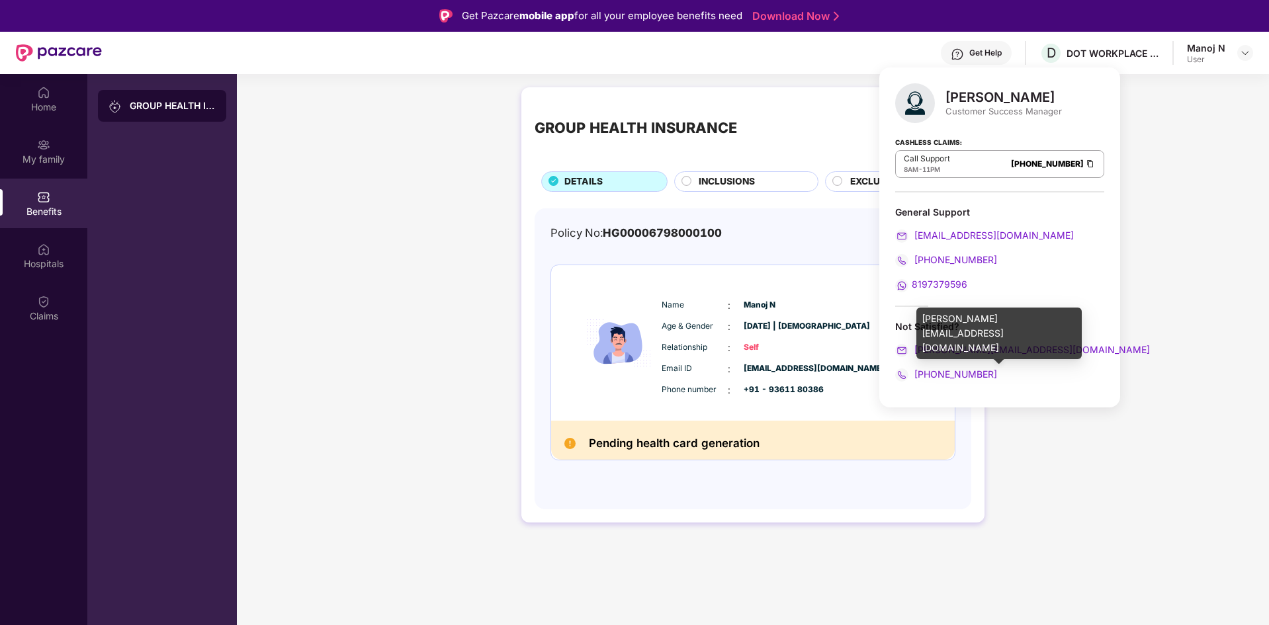
click at [980, 353] on span "[PERSON_NAME][EMAIL_ADDRESS][DOMAIN_NAME]" at bounding box center [1031, 349] width 238 height 11
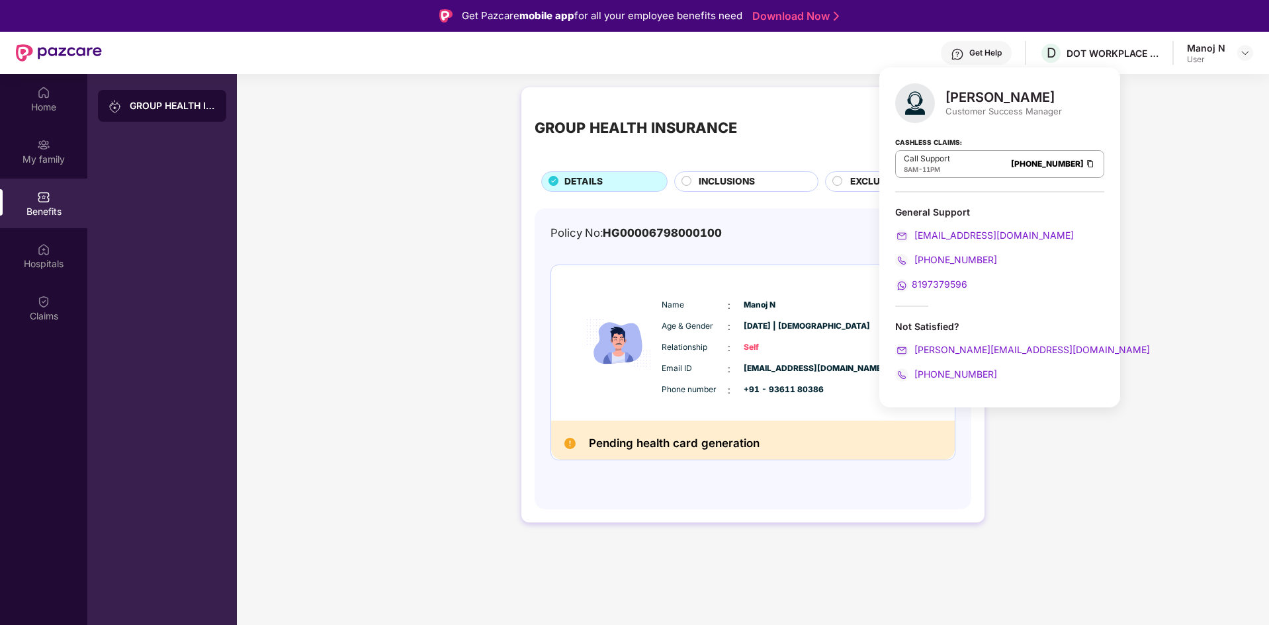
click at [982, 349] on span "[PERSON_NAME][EMAIL_ADDRESS][DOMAIN_NAME]" at bounding box center [1031, 349] width 238 height 11
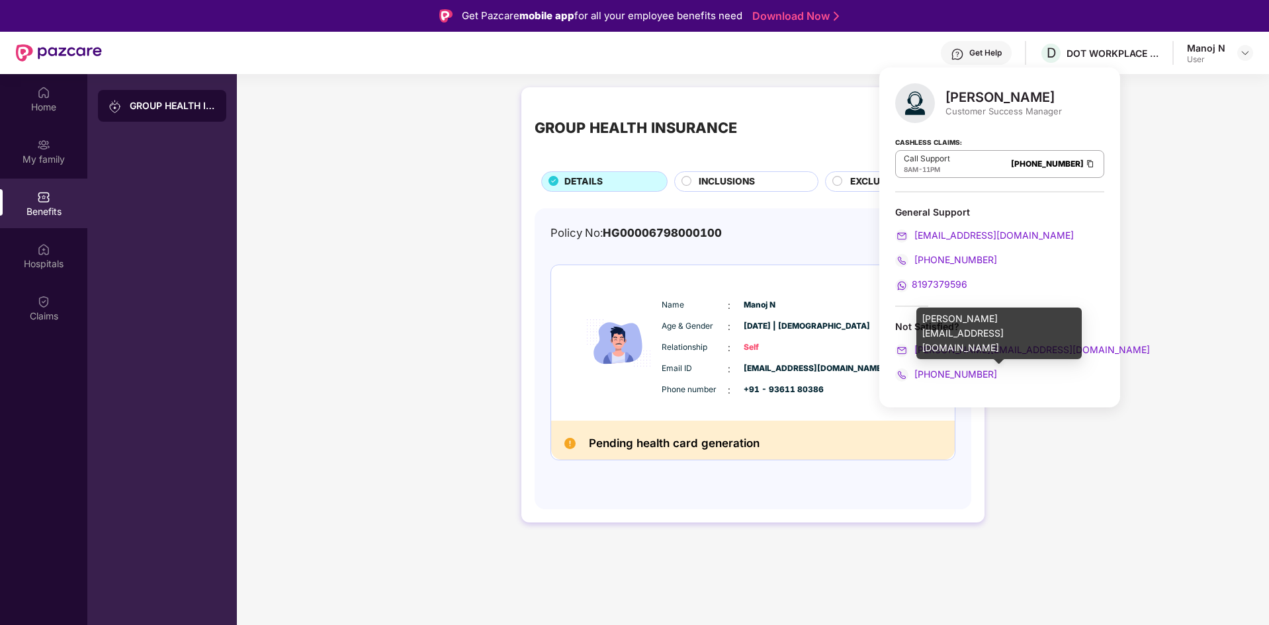
click at [981, 349] on span "[PERSON_NAME][EMAIL_ADDRESS][DOMAIN_NAME]" at bounding box center [1031, 349] width 238 height 11
click at [978, 347] on span "[PERSON_NAME][EMAIL_ADDRESS][DOMAIN_NAME]" at bounding box center [1031, 349] width 238 height 11
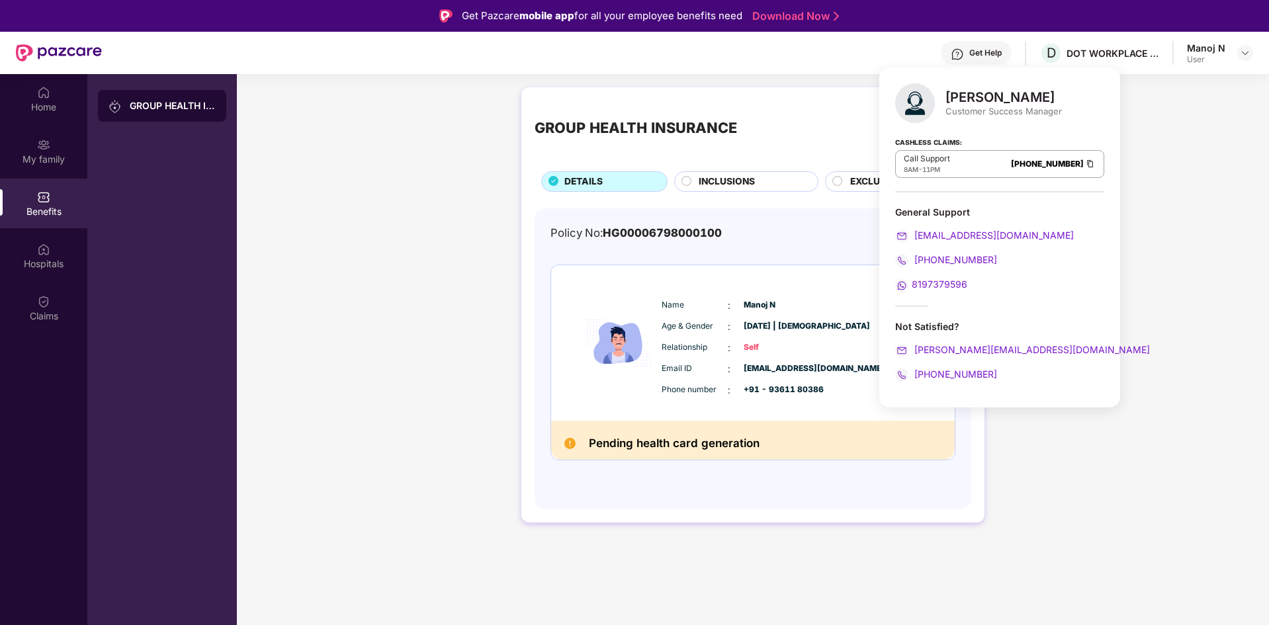
click at [982, 237] on span "[EMAIL_ADDRESS][DOMAIN_NAME]" at bounding box center [993, 235] width 162 height 11
click at [719, 484] on div "Policy No: HG00006798000100 Name : [PERSON_NAME] N Age & Gender : [DATE] | [DEM…" at bounding box center [752, 358] width 405 height 269
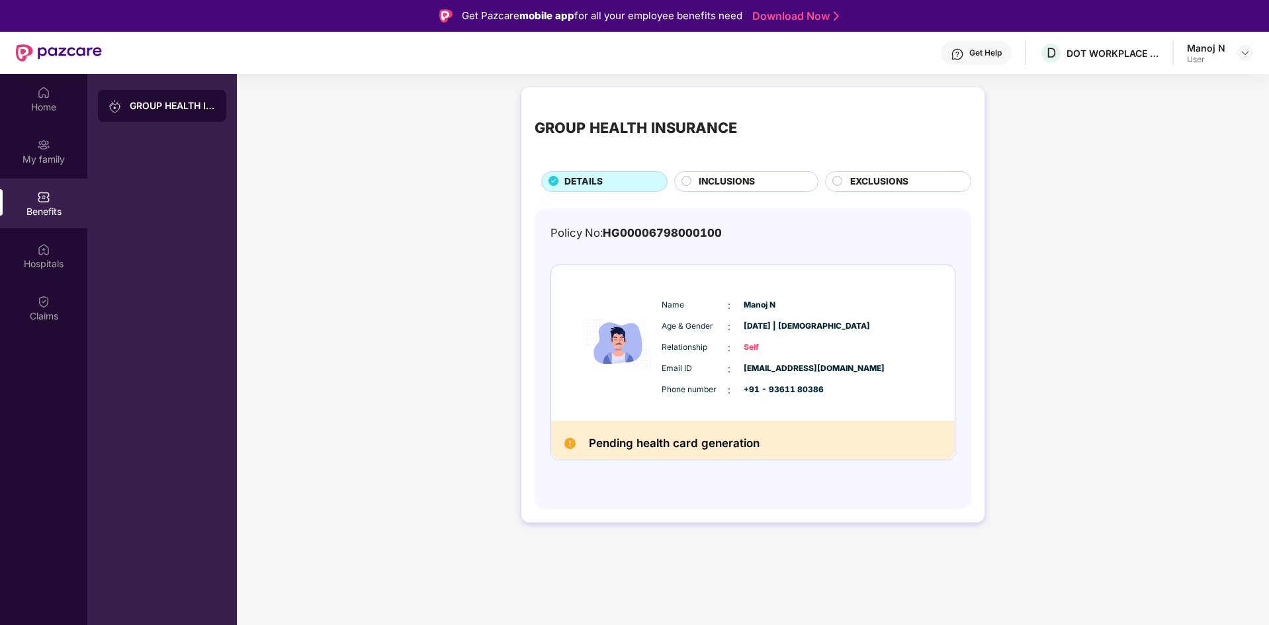
click at [712, 237] on span "HG00006798000100" at bounding box center [662, 232] width 119 height 13
copy span "HG00006798000100"
click at [37, 112] on div "Home" at bounding box center [43, 107] width 87 height 13
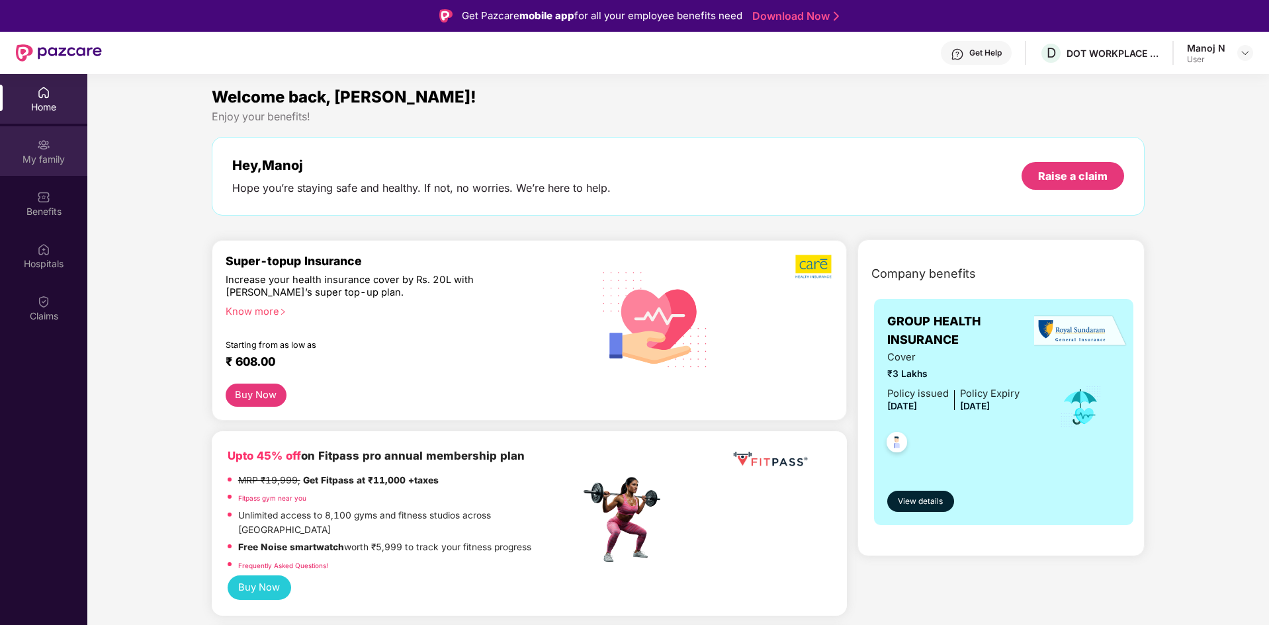
click at [64, 150] on div "My family" at bounding box center [43, 151] width 87 height 50
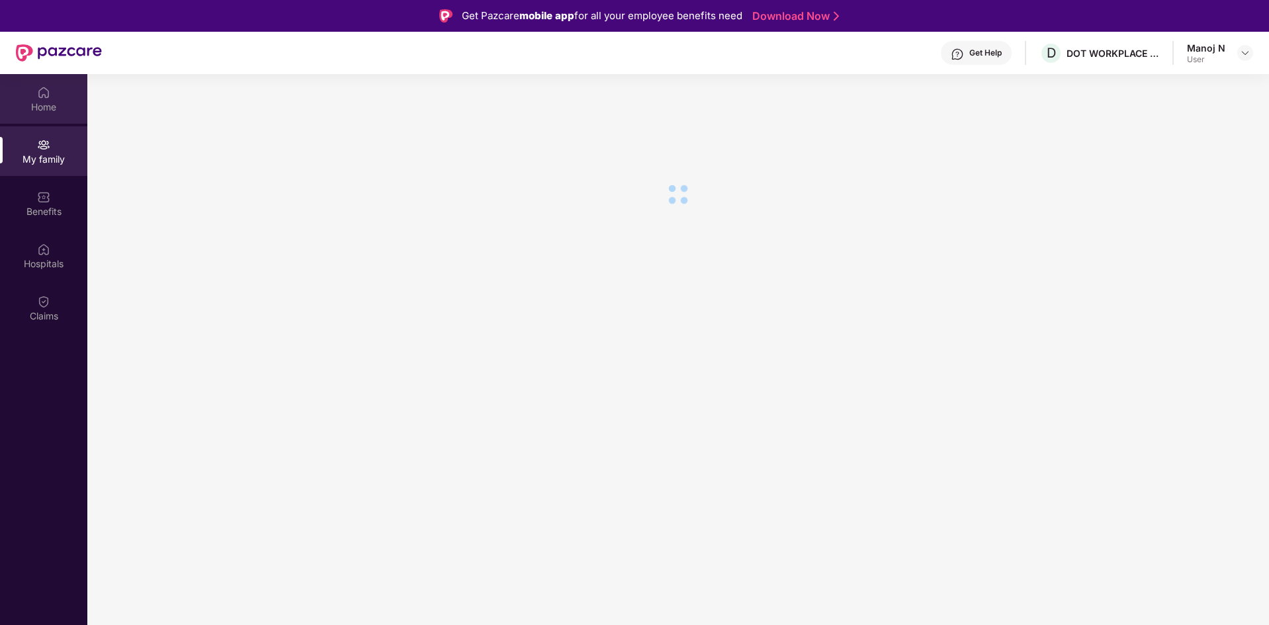
click at [44, 108] on div "Home" at bounding box center [43, 107] width 87 height 13
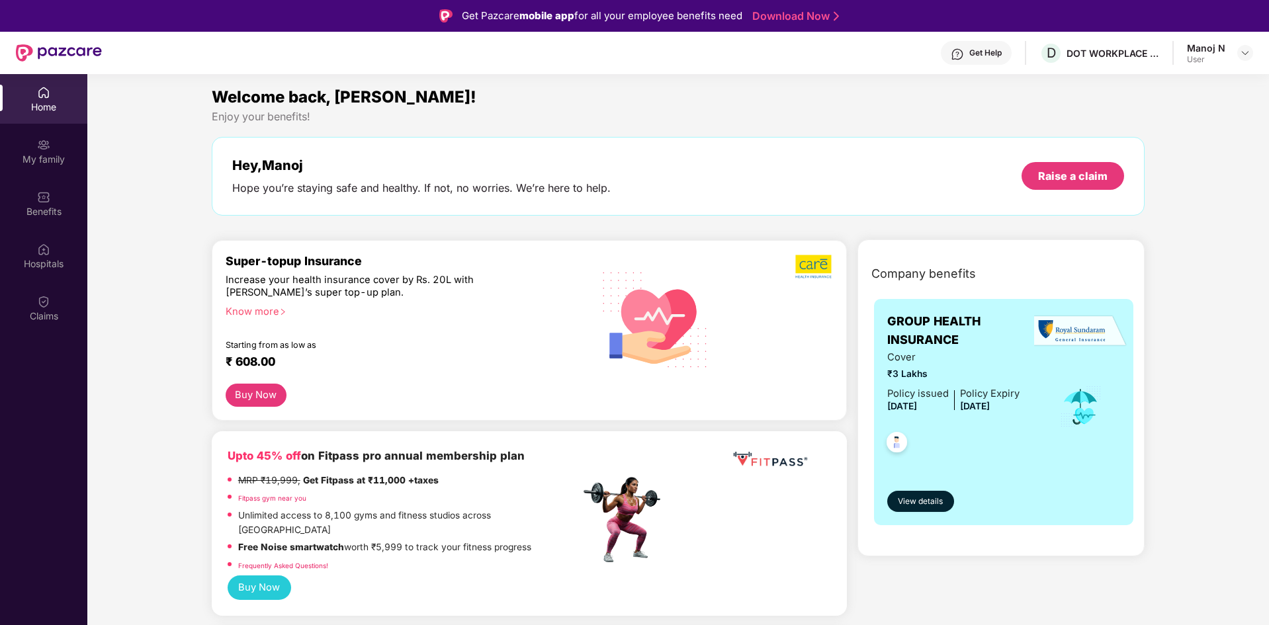
click at [998, 343] on span "GROUP HEALTH INSURANCE" at bounding box center [964, 331] width 154 height 38
click at [930, 505] on span "View details" at bounding box center [920, 501] width 45 height 13
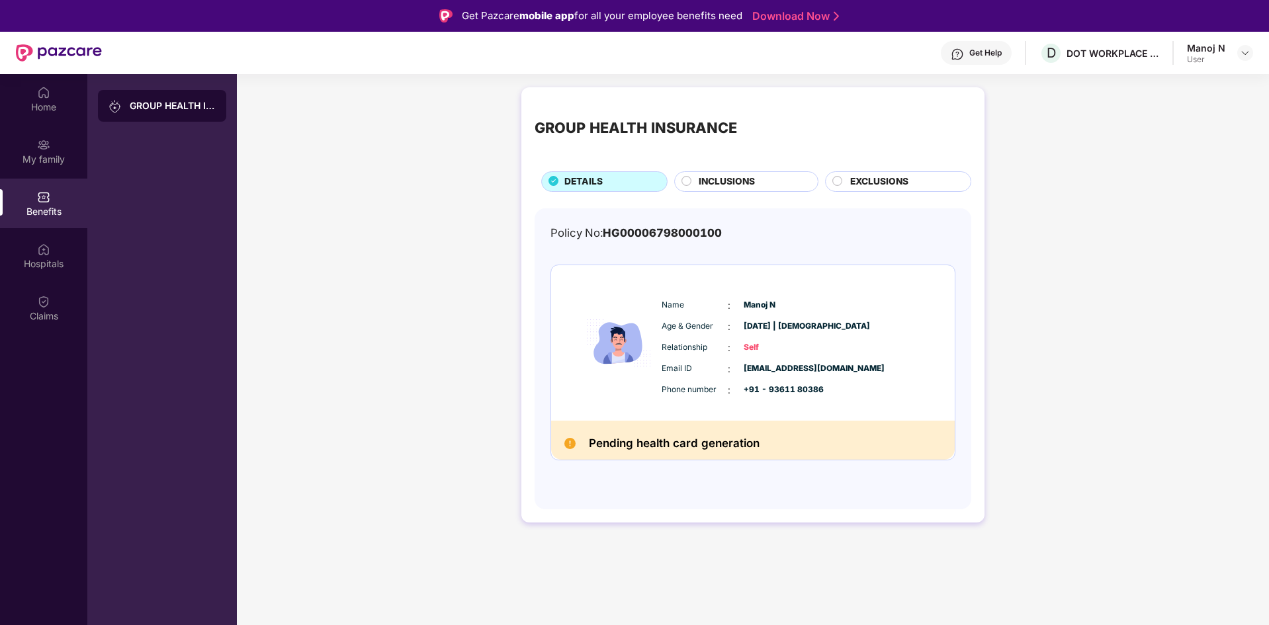
click at [633, 235] on span "HG00006798000100" at bounding box center [662, 232] width 119 height 13
copy span "HG00006798000100"
click at [989, 56] on div "Get Help" at bounding box center [985, 53] width 32 height 11
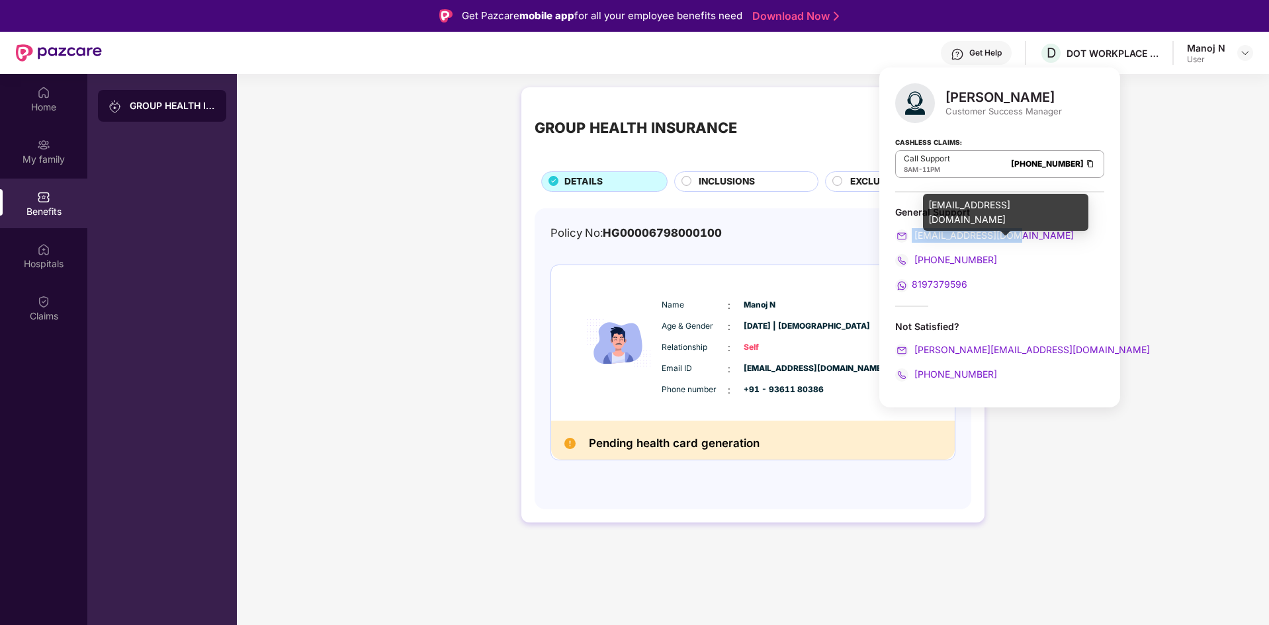
drag, startPoint x: 1020, startPoint y: 237, endPoint x: 911, endPoint y: 238, distance: 109.2
click at [911, 238] on div "[EMAIL_ADDRESS][DOMAIN_NAME]" at bounding box center [999, 235] width 209 height 15
copy span "[EMAIL_ADDRESS][DOMAIN_NAME]"
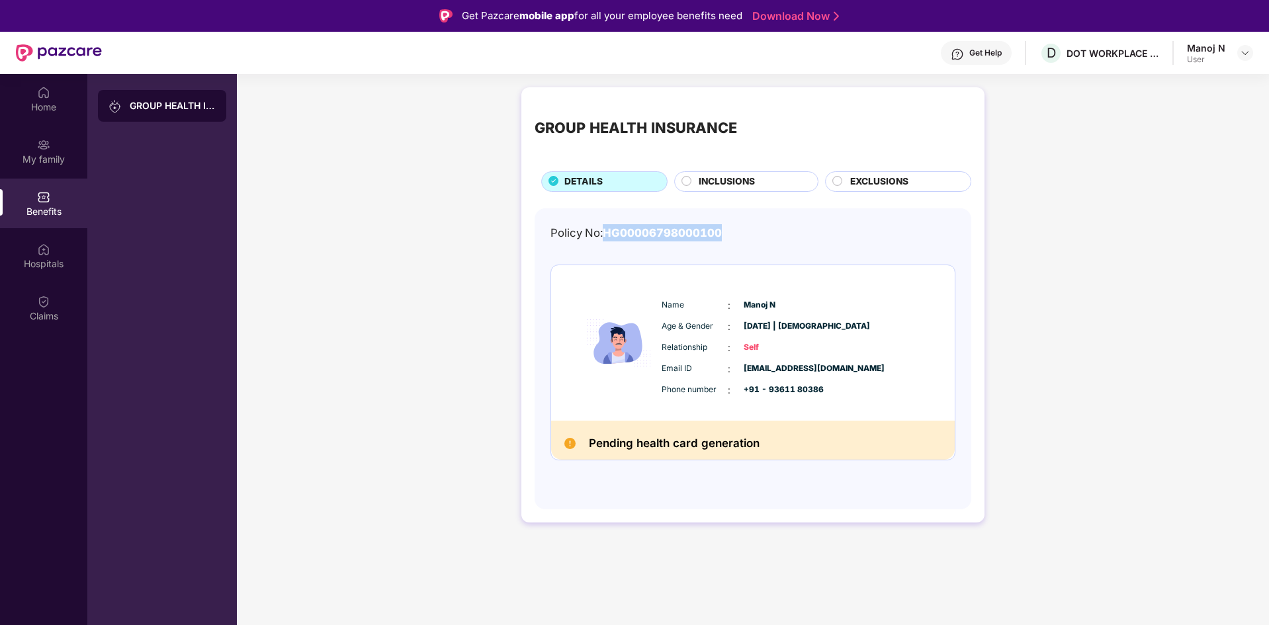
drag, startPoint x: 603, startPoint y: 232, endPoint x: 724, endPoint y: 234, distance: 121.7
click at [726, 234] on div "Policy No: HG00006798000100" at bounding box center [752, 232] width 405 height 17
copy div "HG00006798000100"
click at [1252, 56] on div at bounding box center [1245, 53] width 16 height 16
click at [1119, 85] on div "Logout" at bounding box center [1183, 84] width 172 height 26
